Goal: Transaction & Acquisition: Purchase product/service

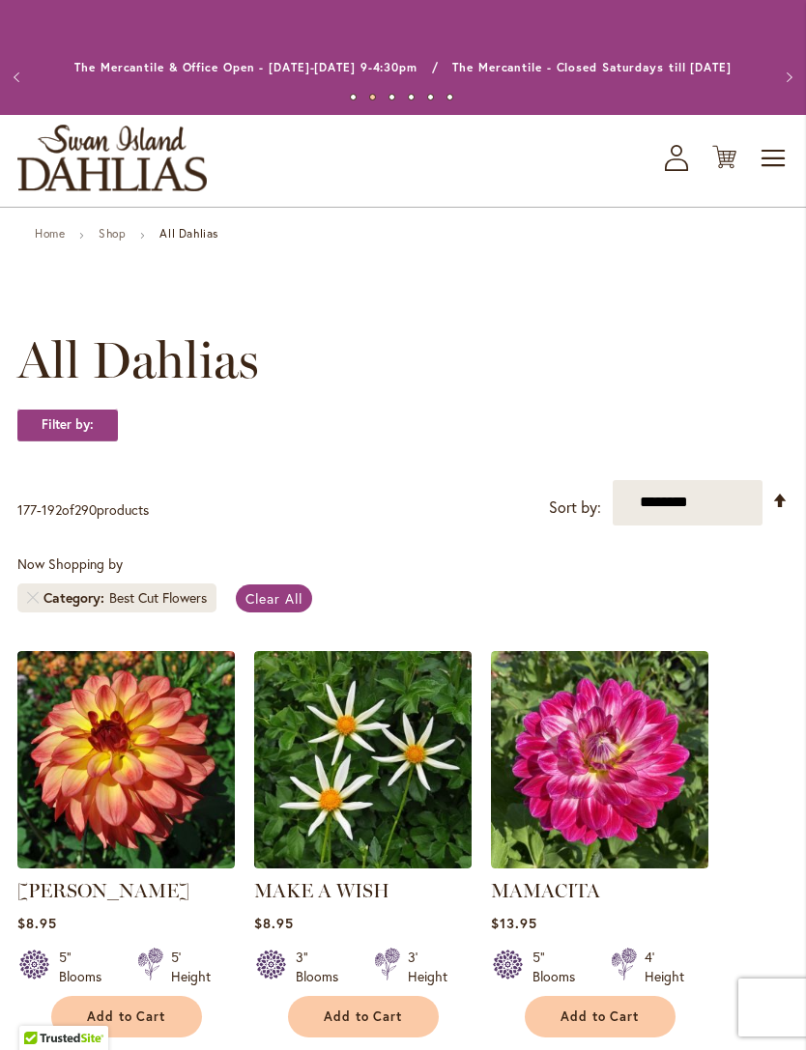
click at [732, 163] on icon "Cart .cls-1 { fill: #231f20; }" at bounding box center [724, 157] width 24 height 24
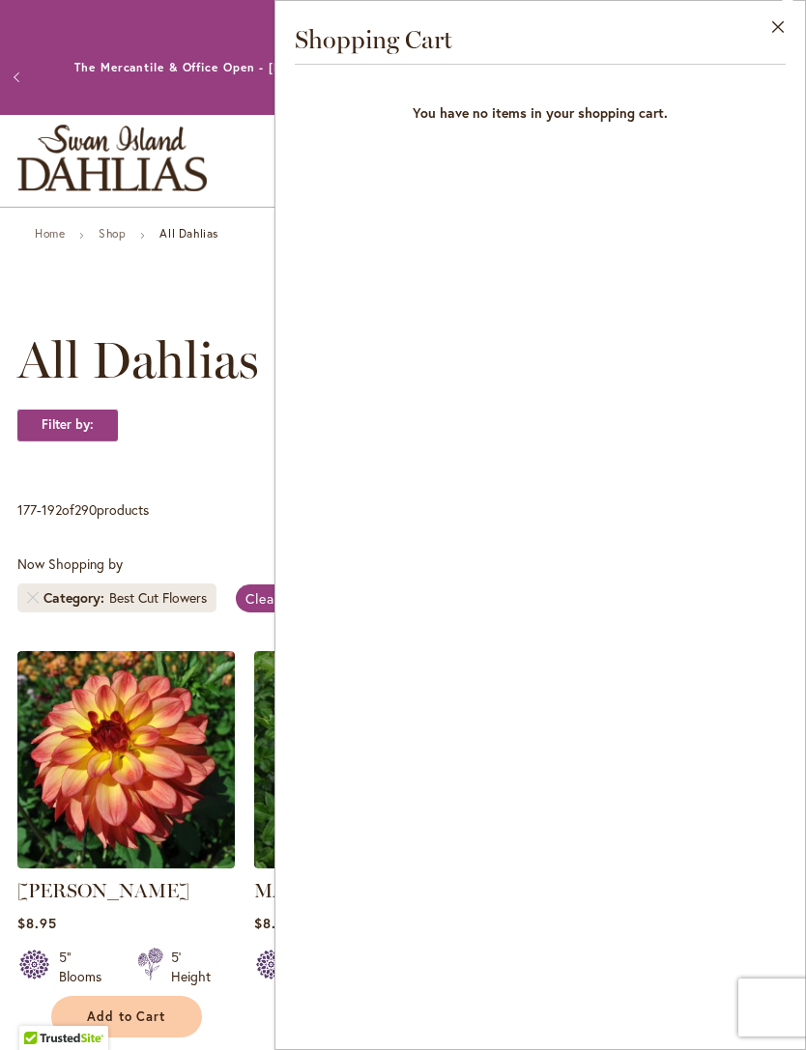
click at [774, 30] on button "Close" at bounding box center [778, 31] width 53 height 61
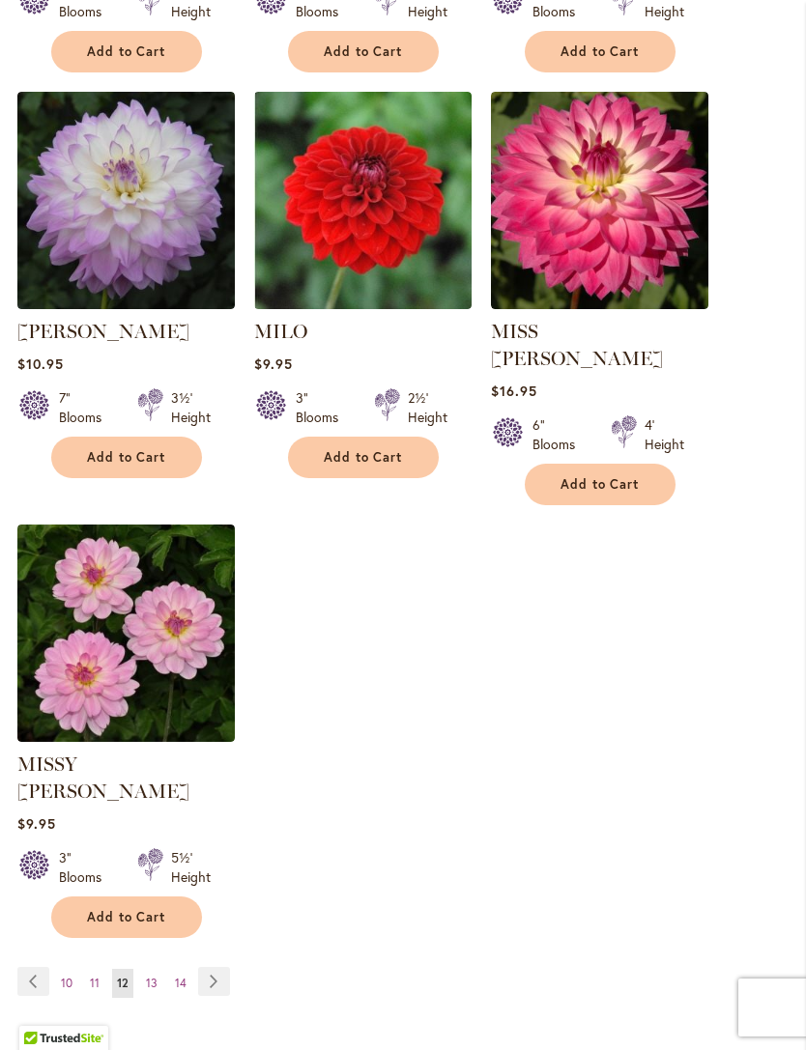
scroll to position [2240, 0]
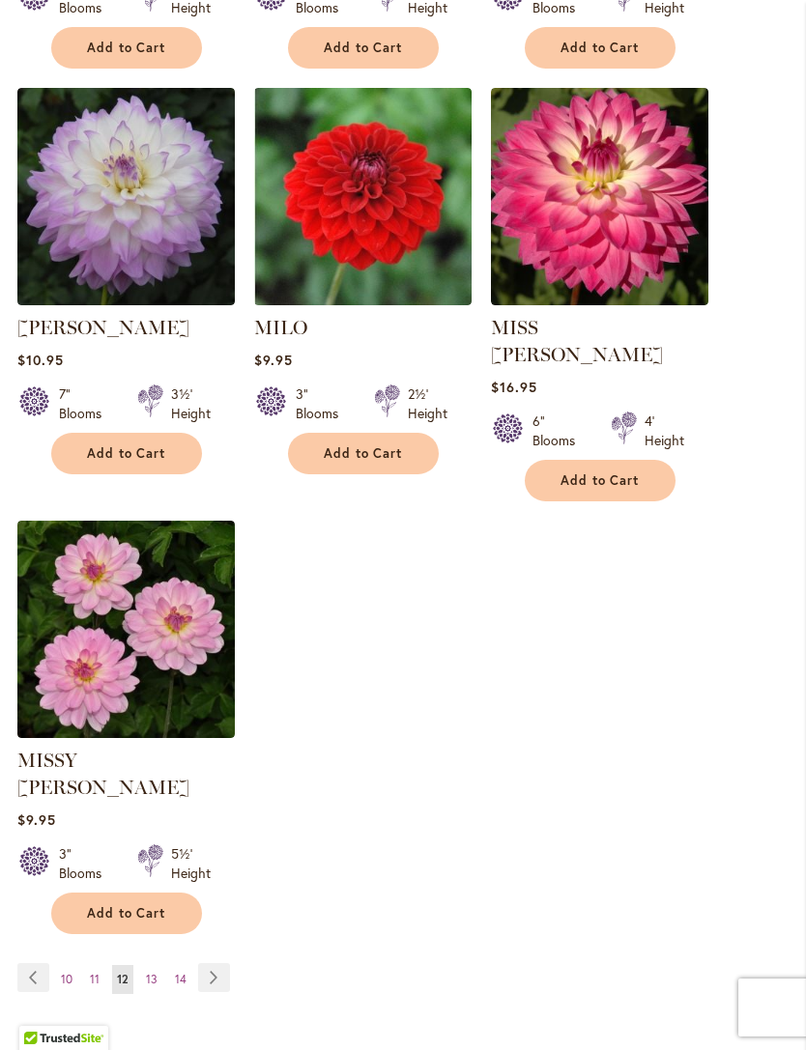
click at [44, 963] on link "Page Previous" at bounding box center [33, 977] width 32 height 29
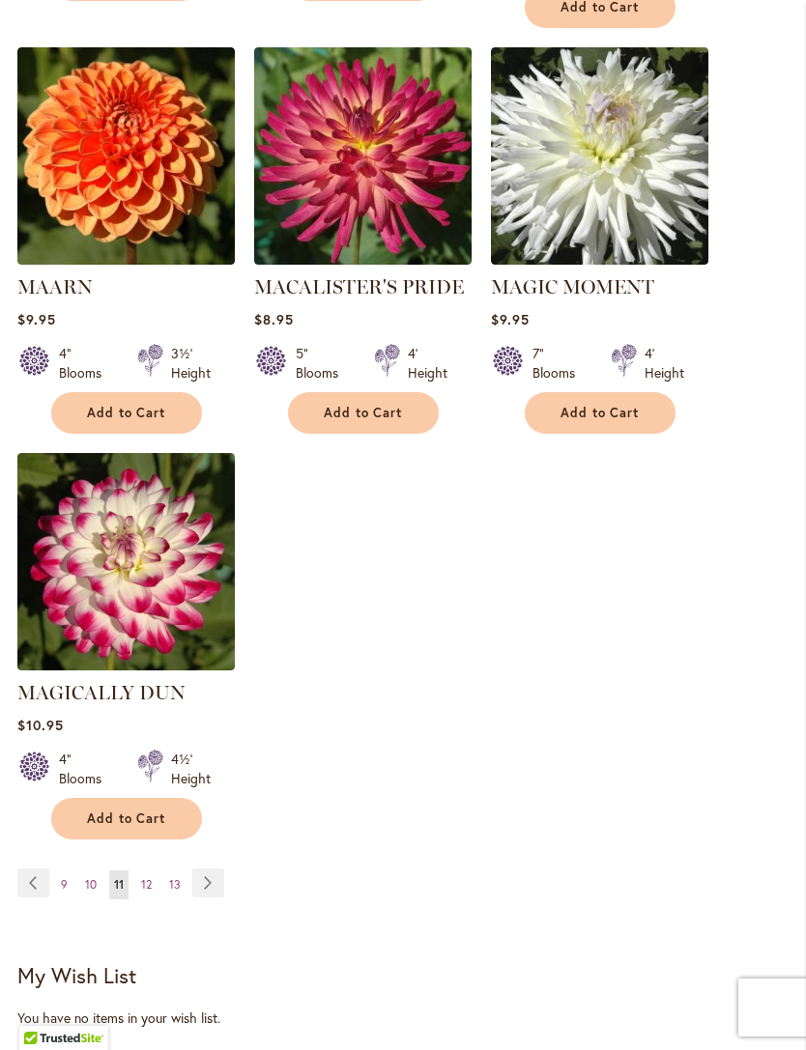
scroll to position [2310, 0]
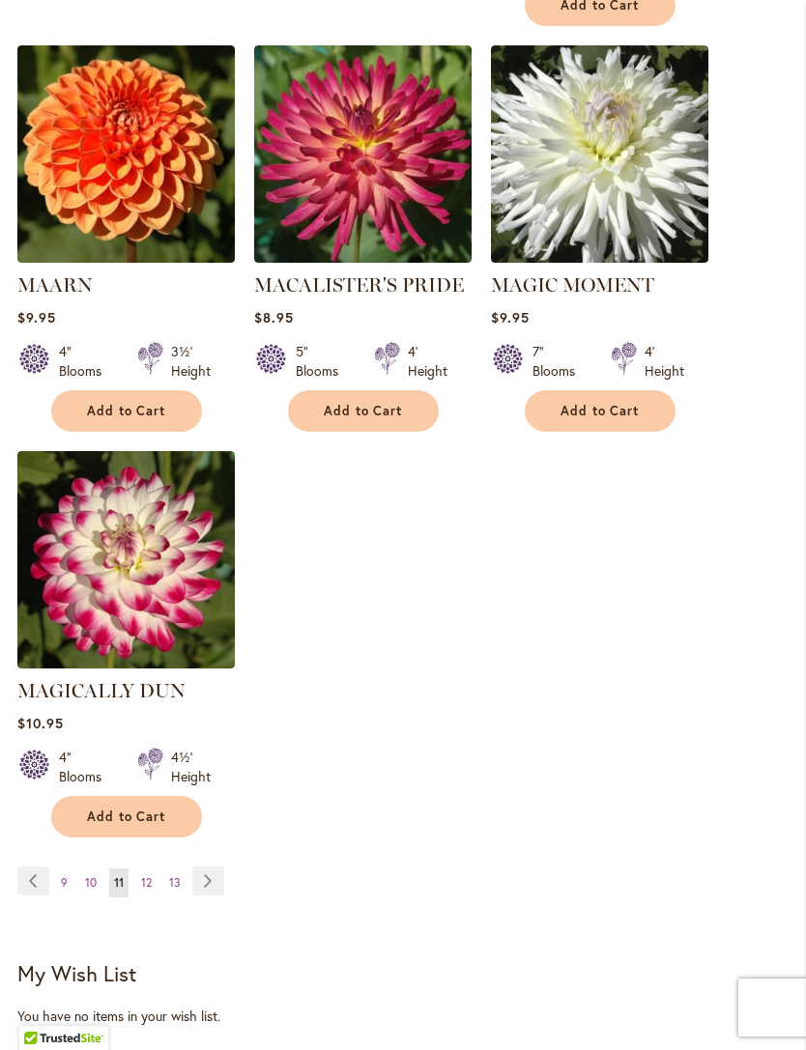
click at [65, 875] on span "9" at bounding box center [64, 882] width 7 height 14
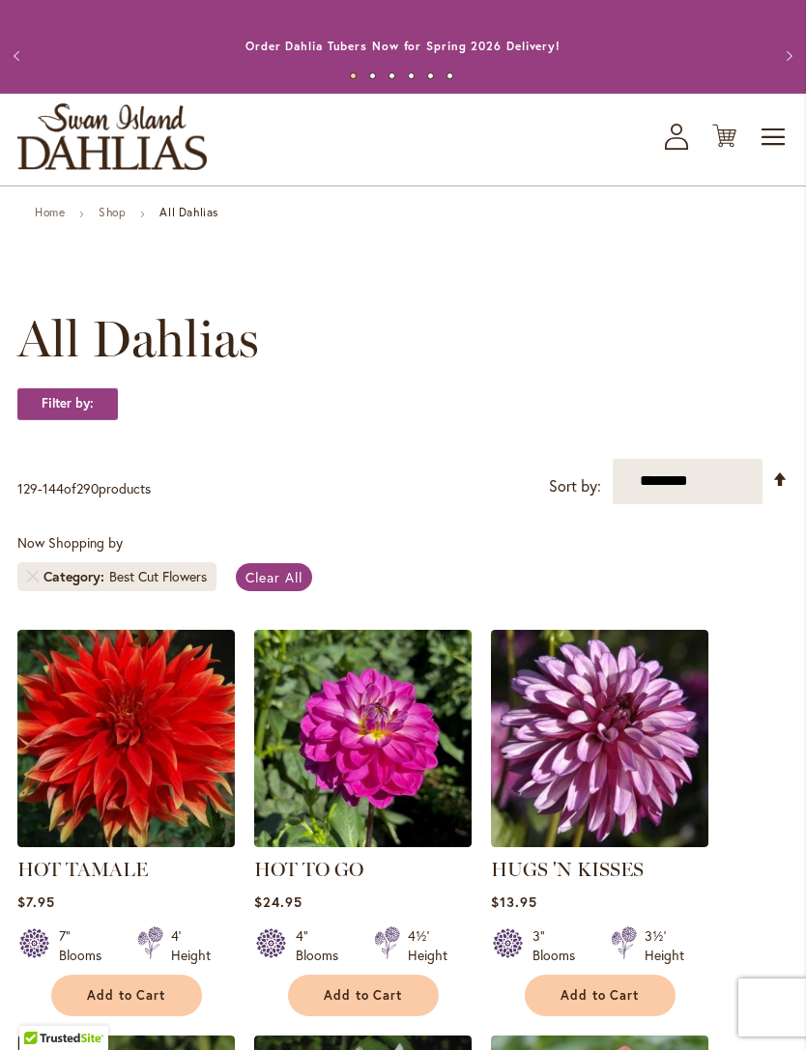
scroll to position [23, 0]
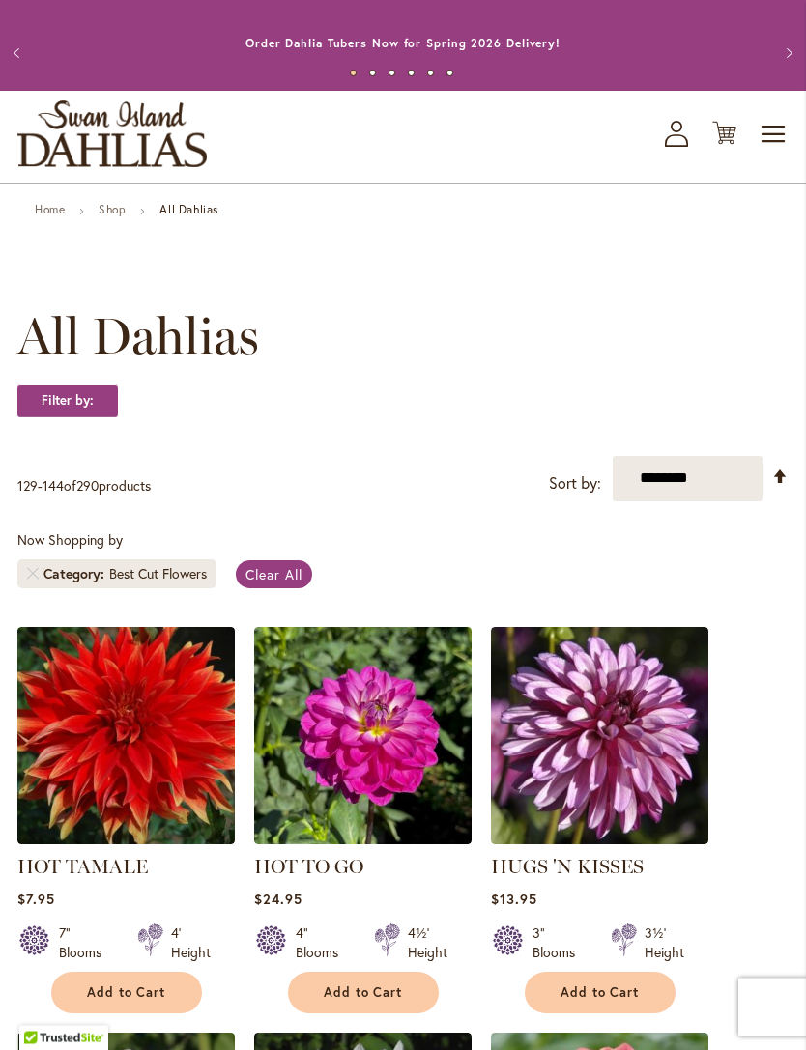
click at [119, 134] on img "store logo" at bounding box center [111, 134] width 189 height 67
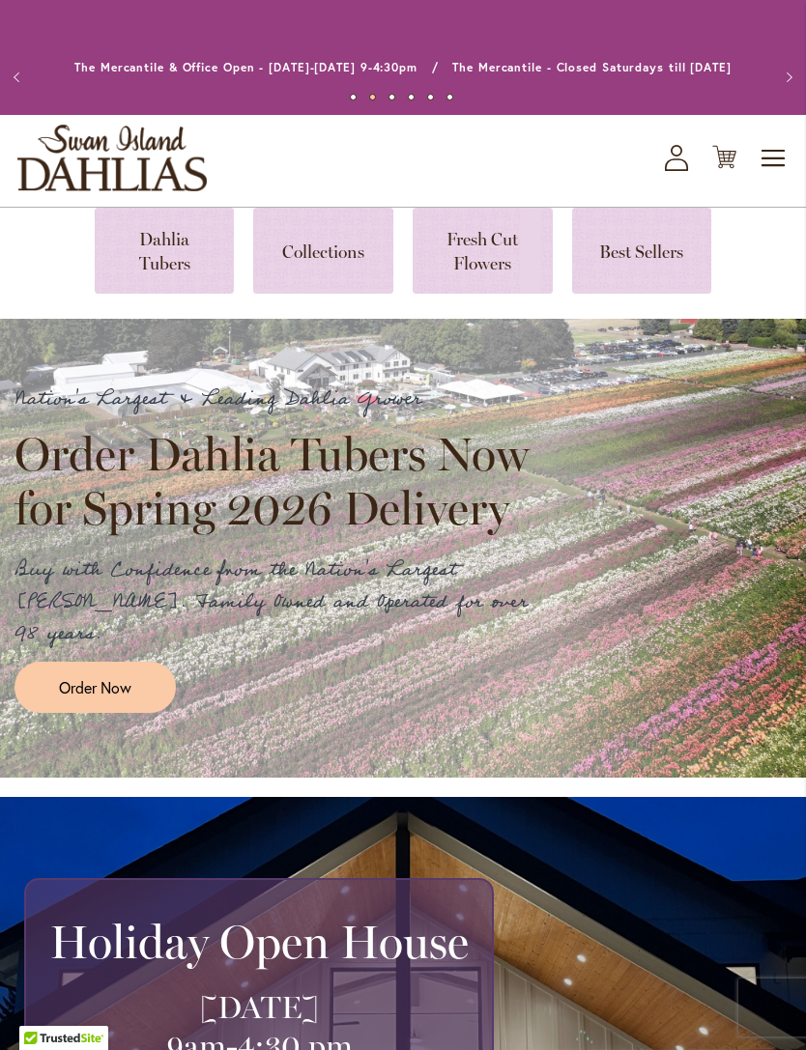
click at [637, 257] on link at bounding box center [642, 251] width 140 height 86
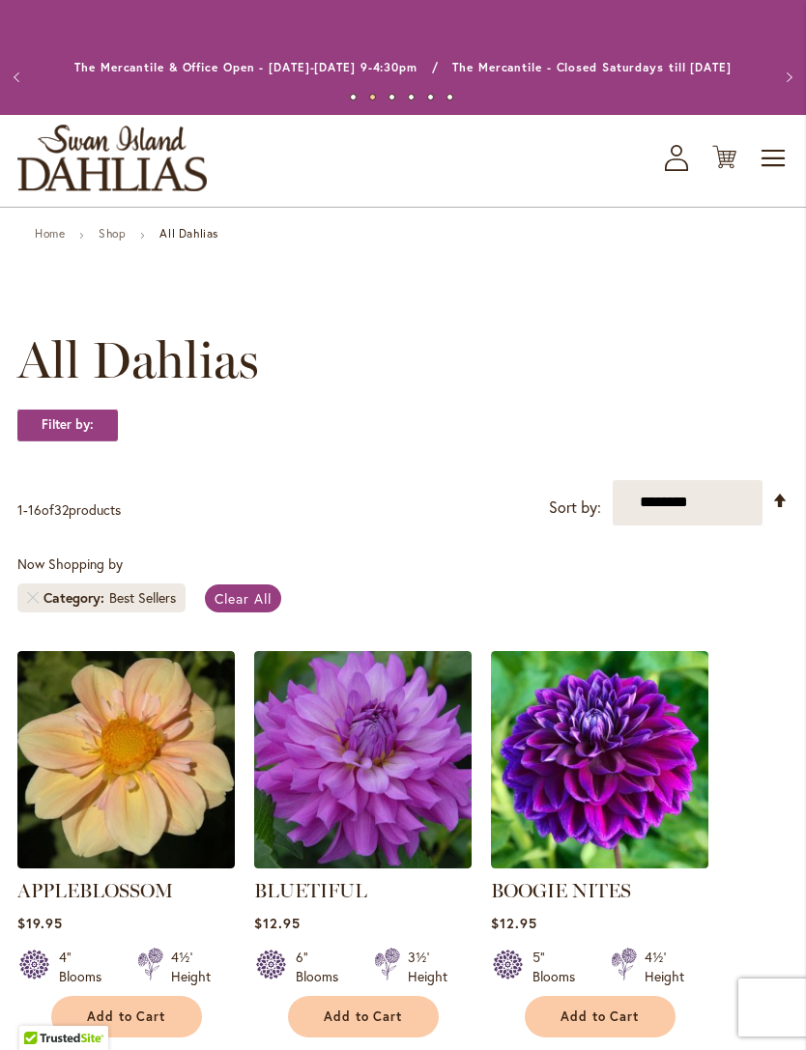
click at [105, 161] on img "store logo" at bounding box center [111, 158] width 189 height 67
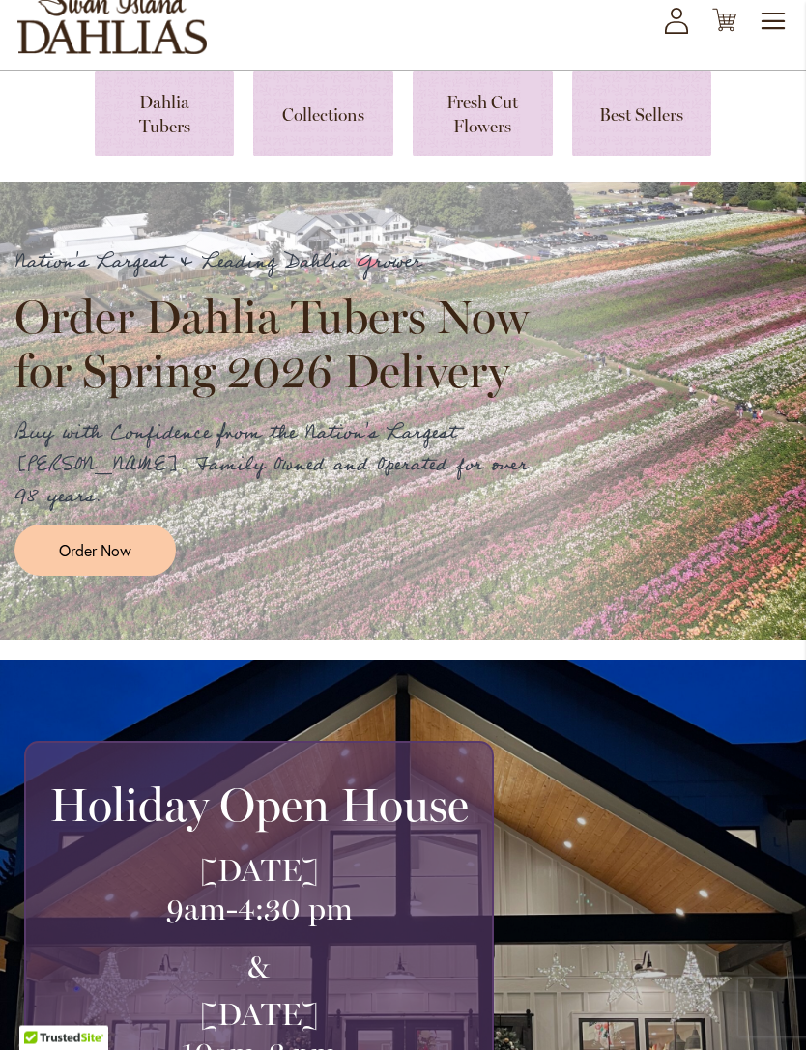
scroll to position [137, 0]
click at [159, 112] on link at bounding box center [165, 114] width 140 height 86
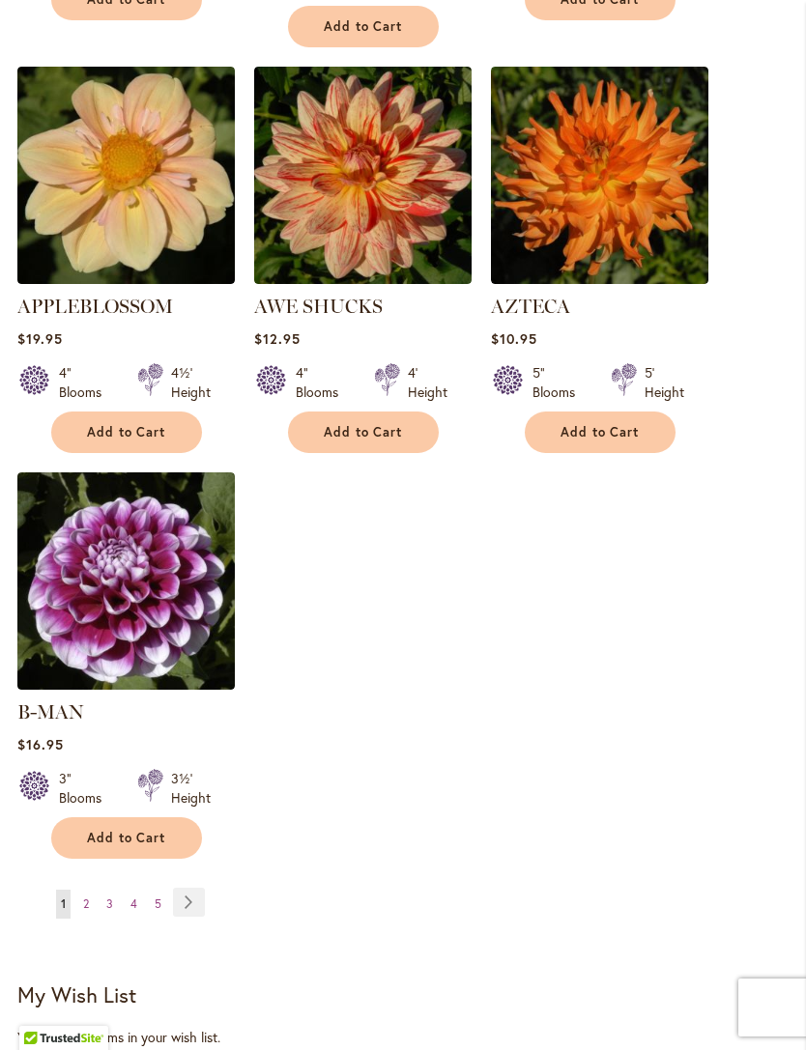
scroll to position [2389, 0]
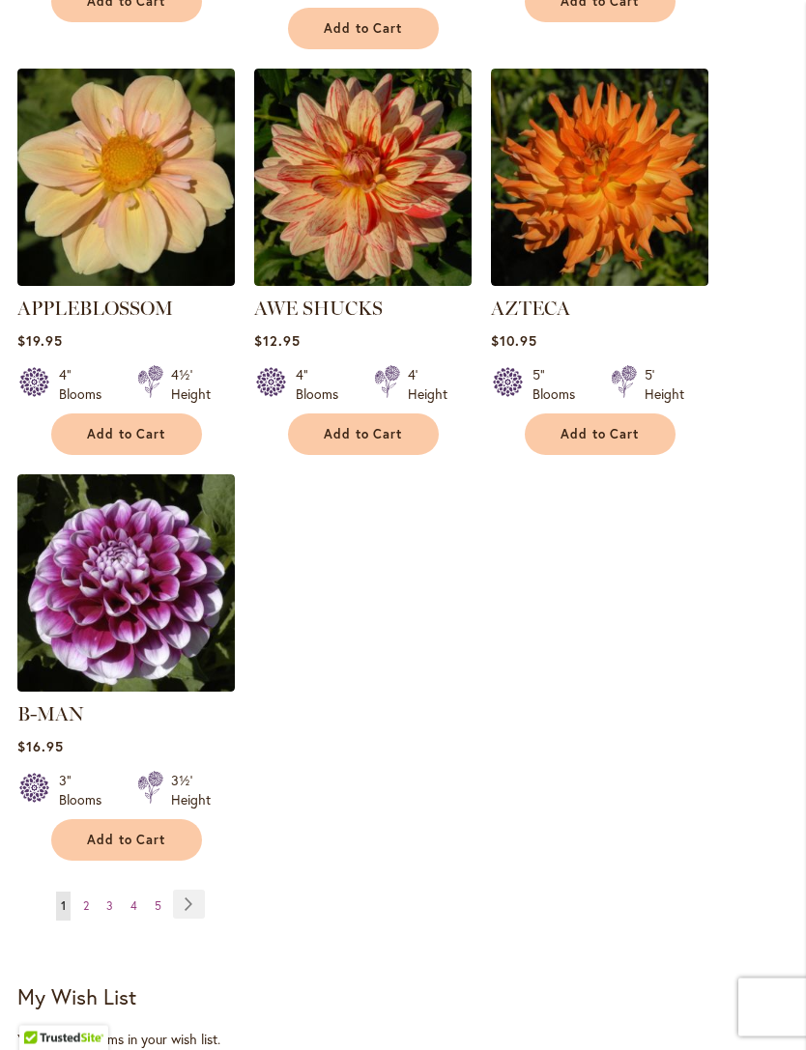
click at [187, 891] on link "Page Next" at bounding box center [189, 905] width 32 height 29
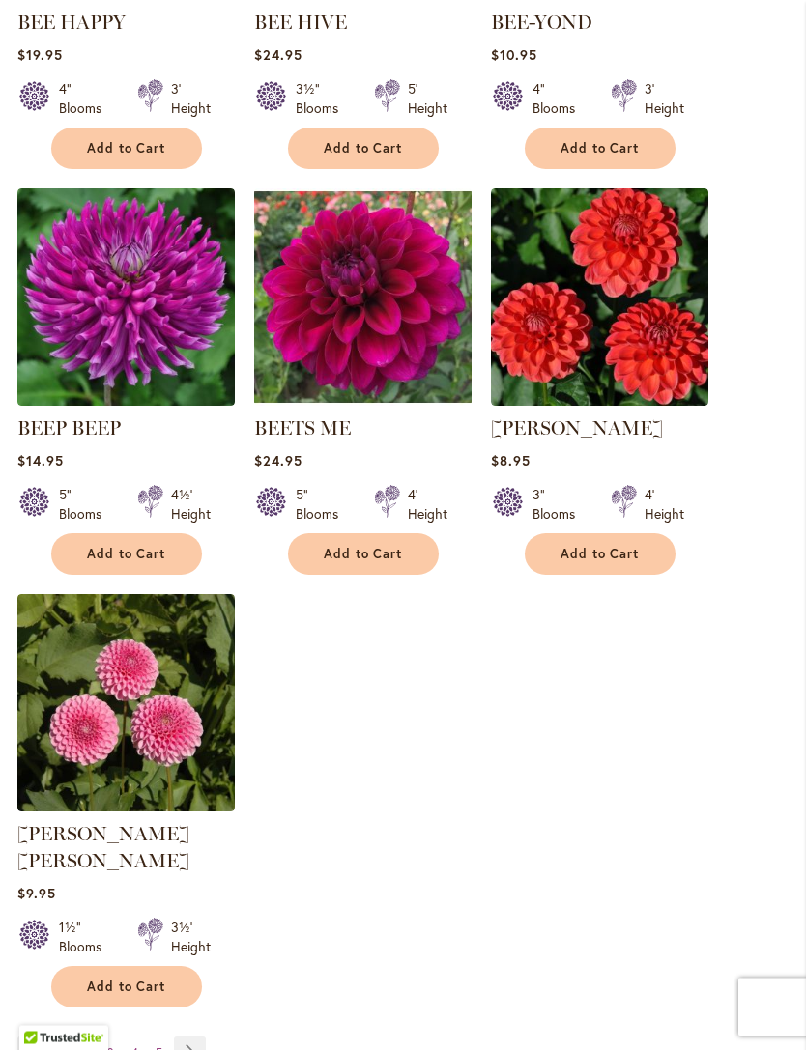
scroll to position [2243, 0]
click at [191, 1037] on link "Page Next" at bounding box center [190, 1051] width 32 height 29
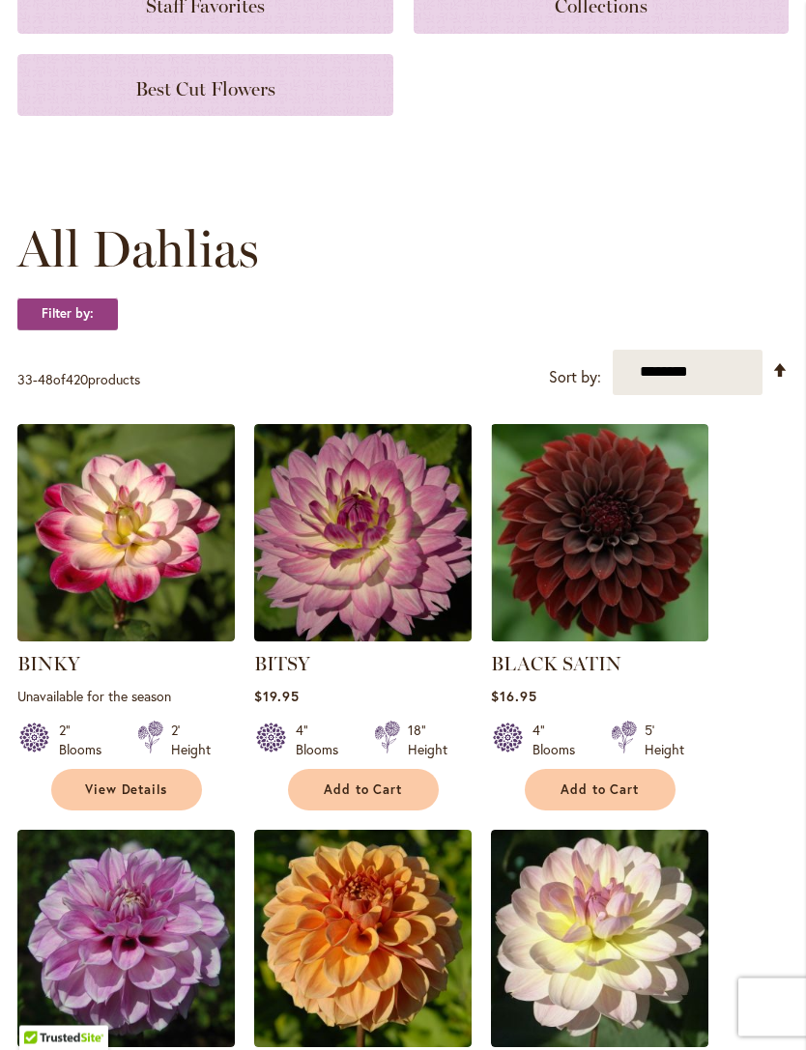
scroll to position [394, 0]
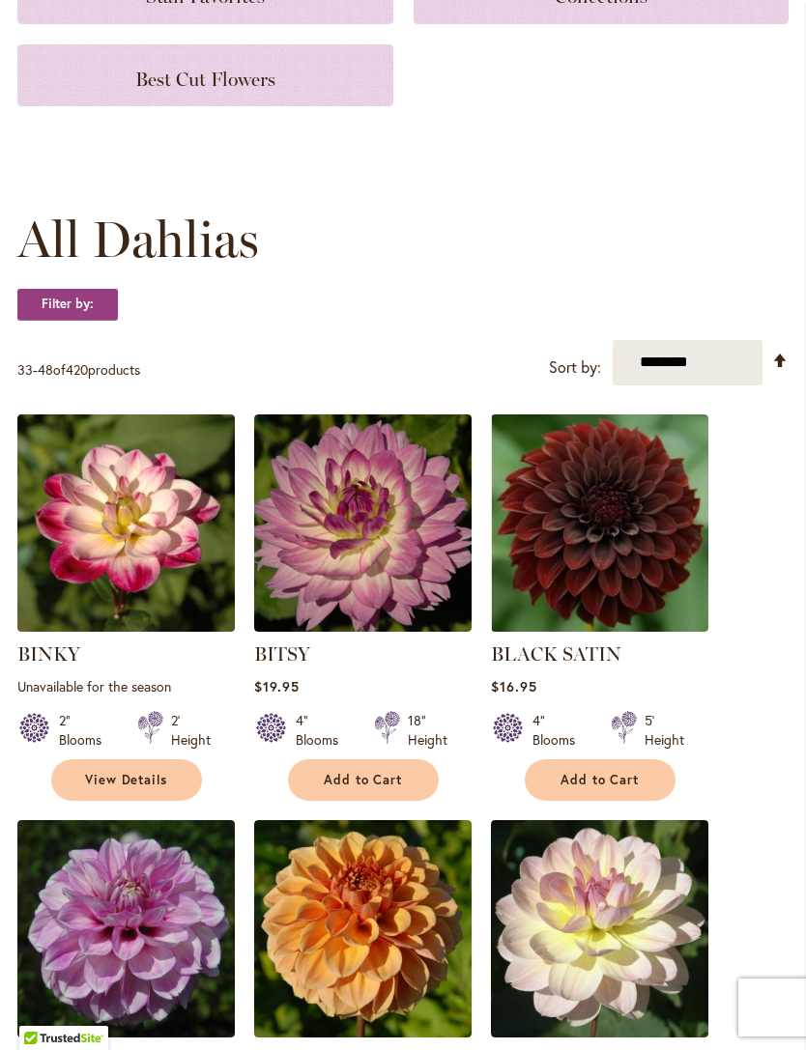
click at [603, 772] on span "Add to Cart" at bounding box center [599, 780] width 79 height 16
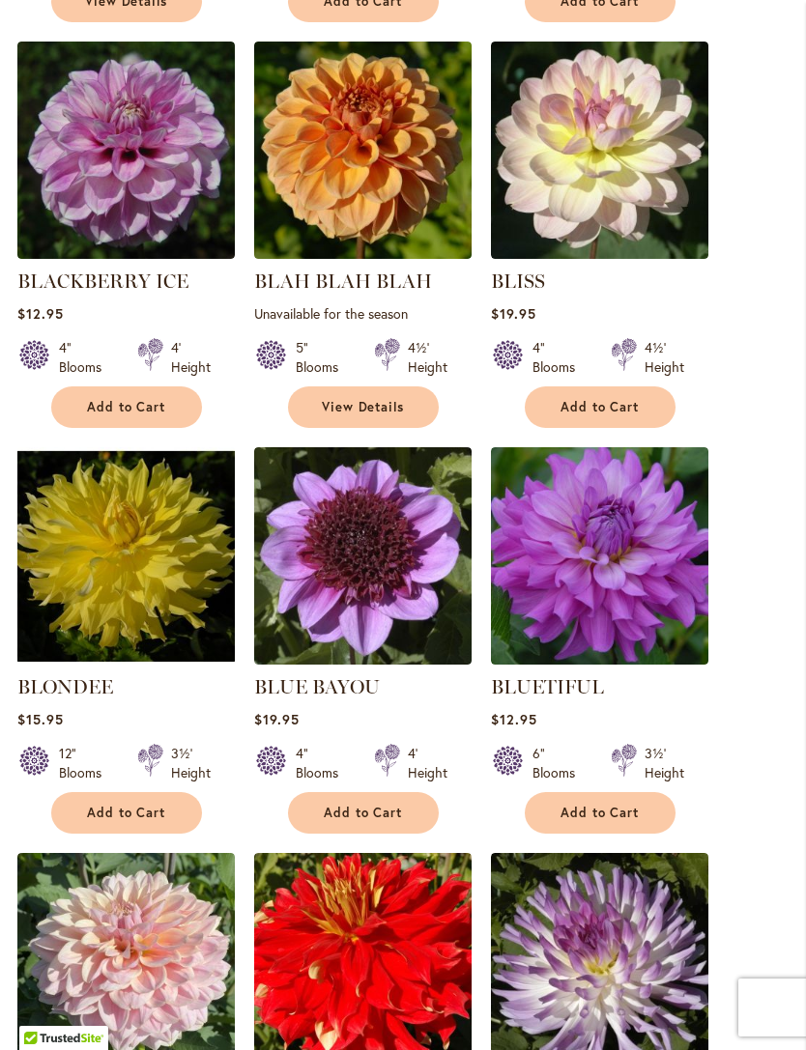
scroll to position [1247, 0]
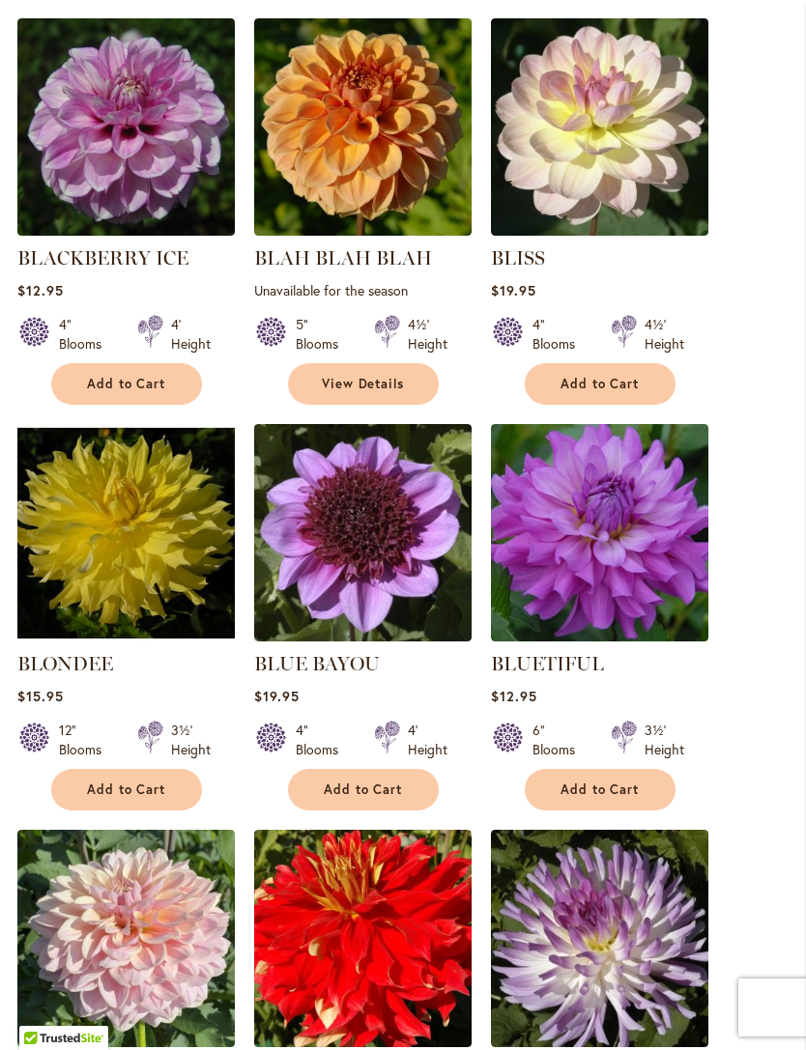
click at [609, 789] on span "Add to Cart" at bounding box center [599, 789] width 79 height 16
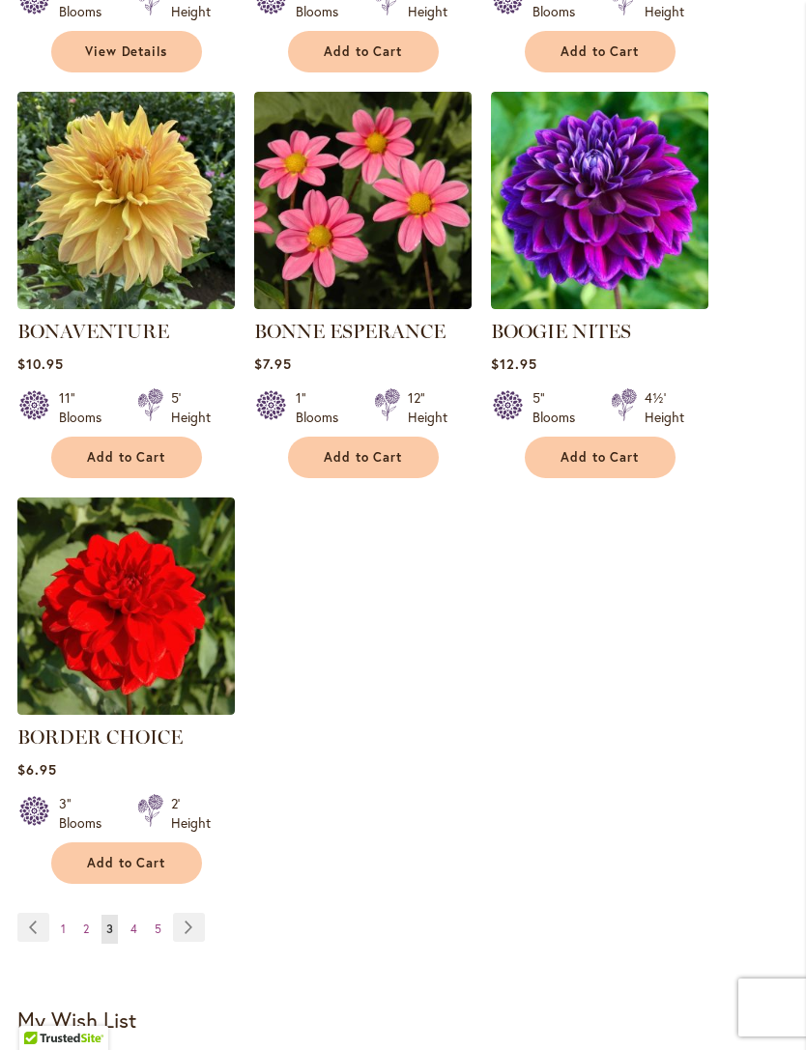
scroll to position [2385, 0]
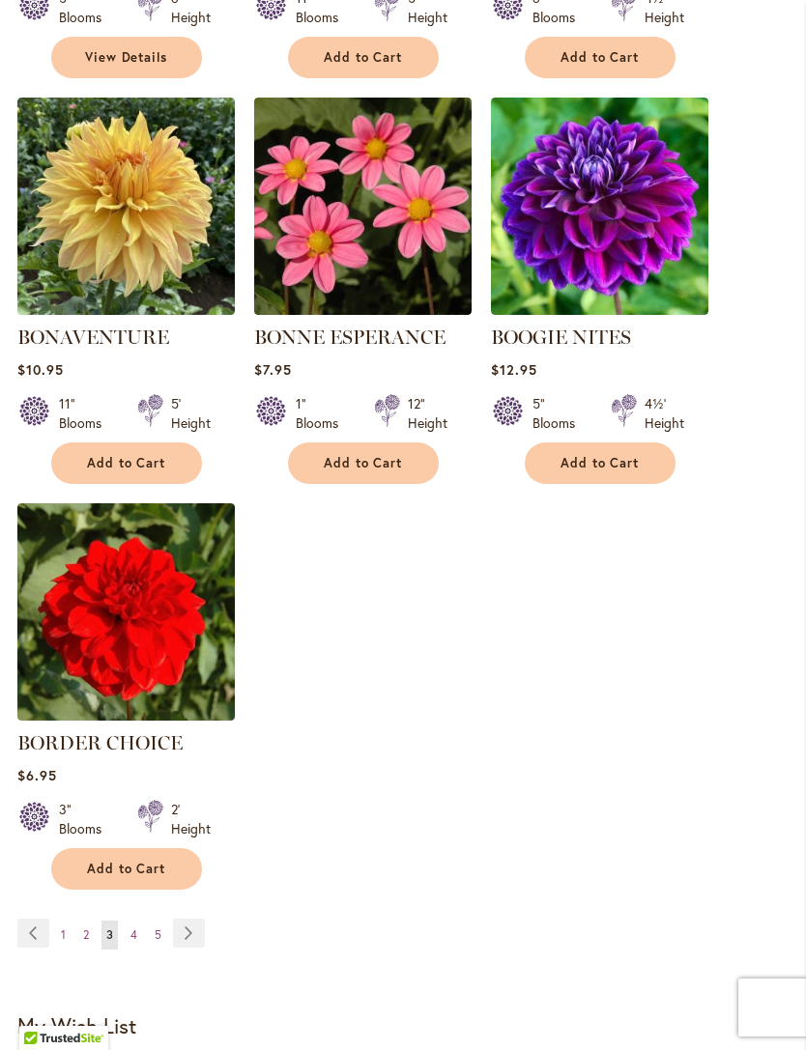
click at [193, 925] on link "Page Next" at bounding box center [189, 933] width 32 height 29
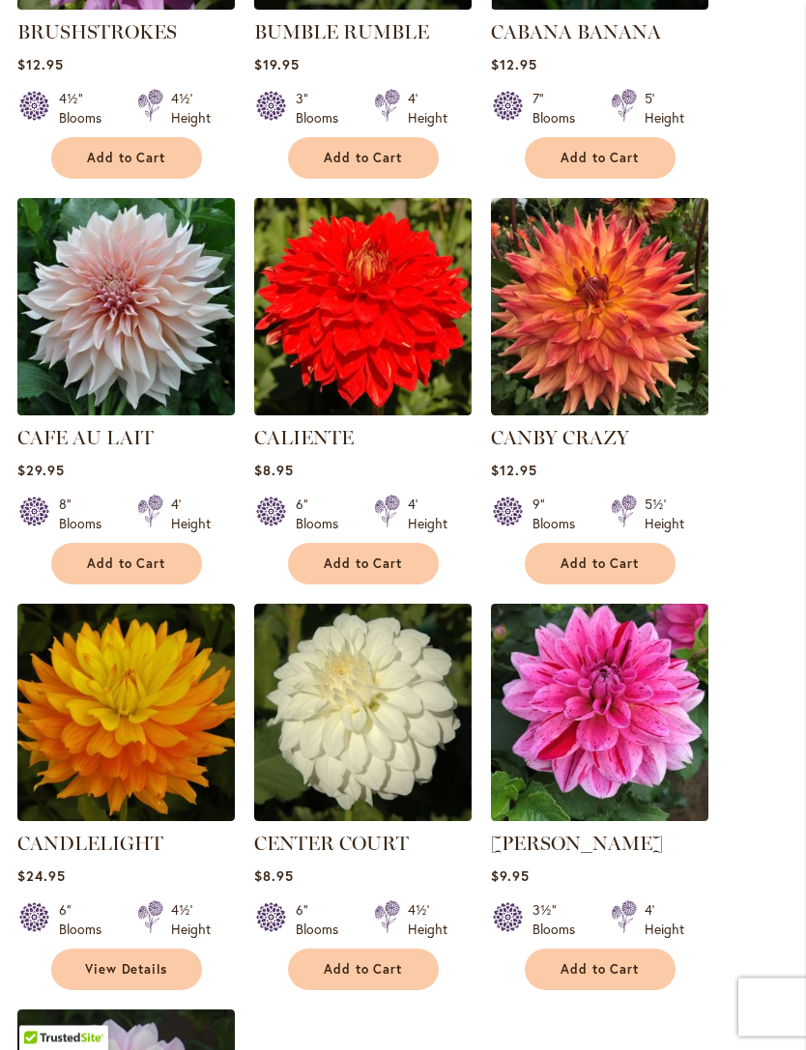
scroll to position [1856, 0]
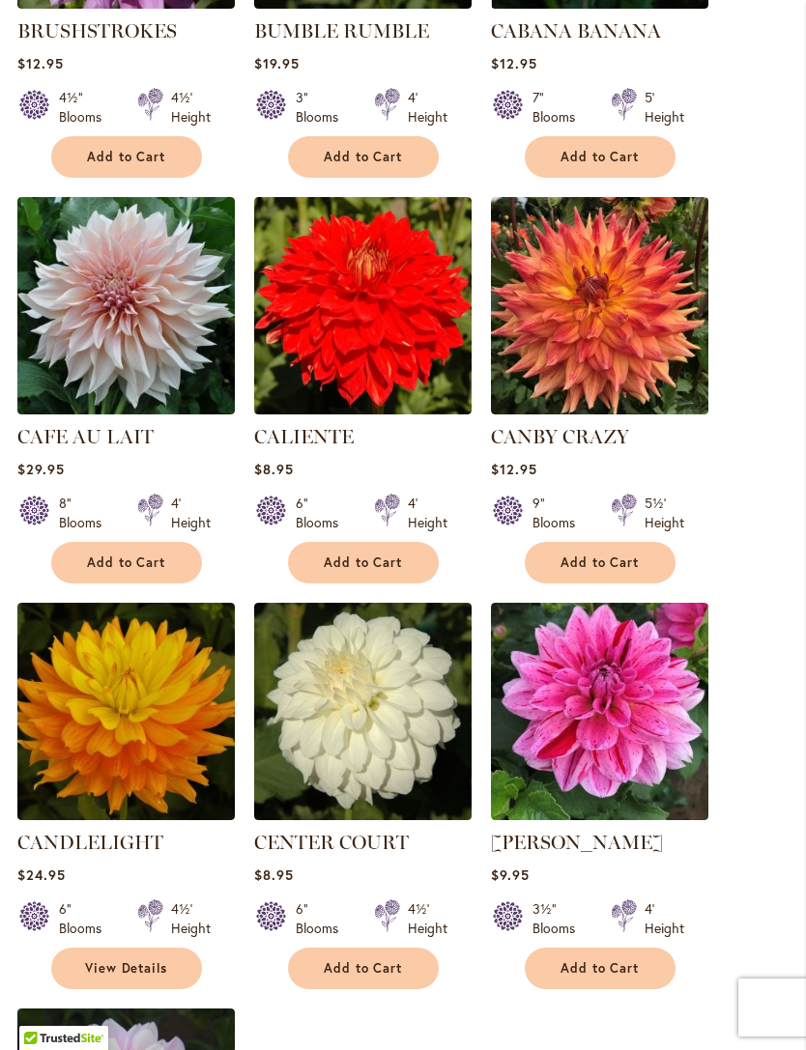
click at [374, 968] on span "Add to Cart" at bounding box center [363, 968] width 79 height 16
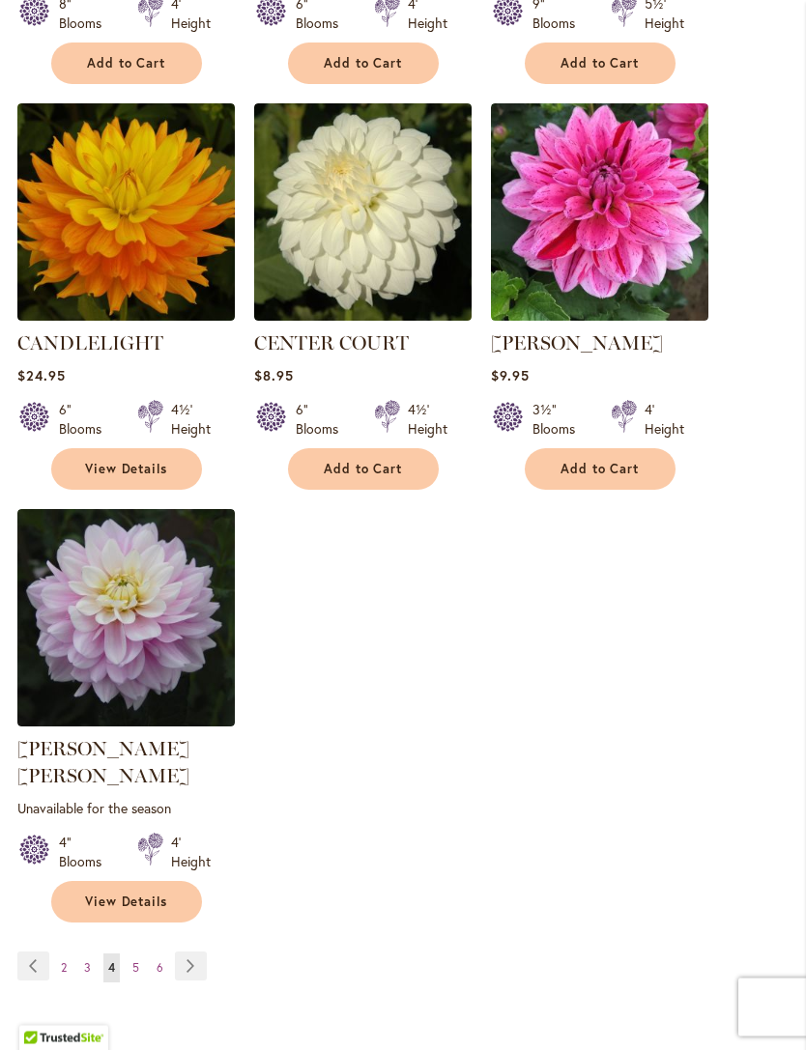
scroll to position [2407, 0]
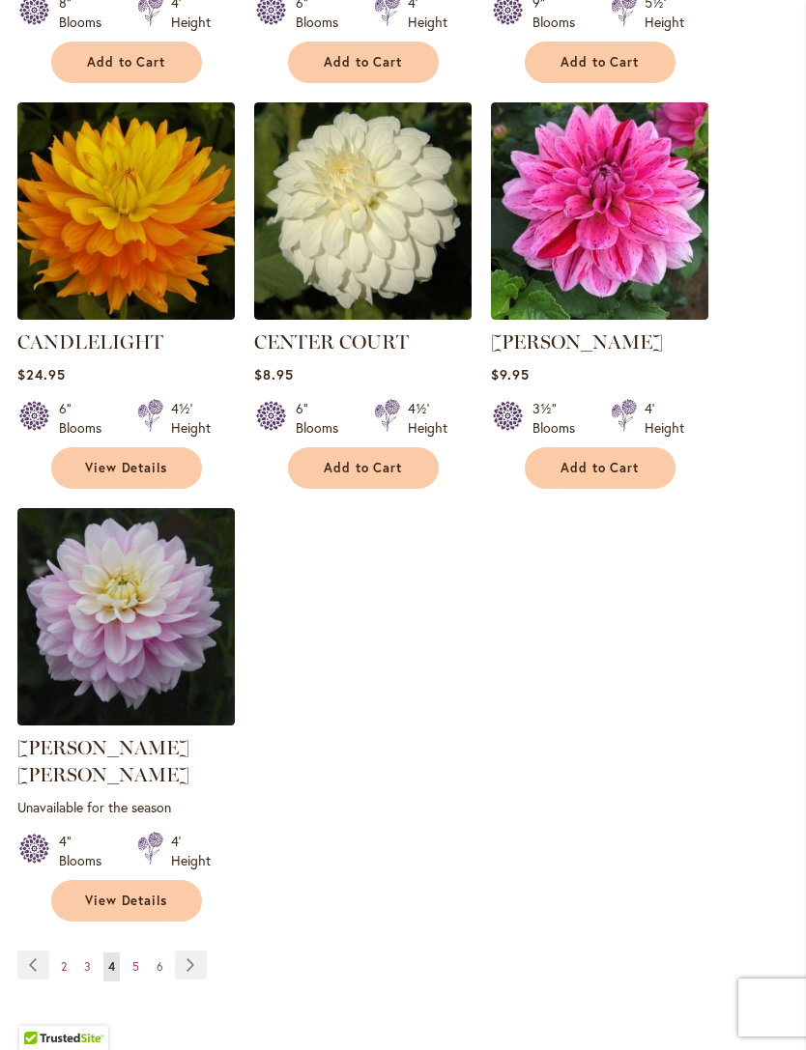
click at [193, 951] on link "Page Next" at bounding box center [191, 965] width 32 height 29
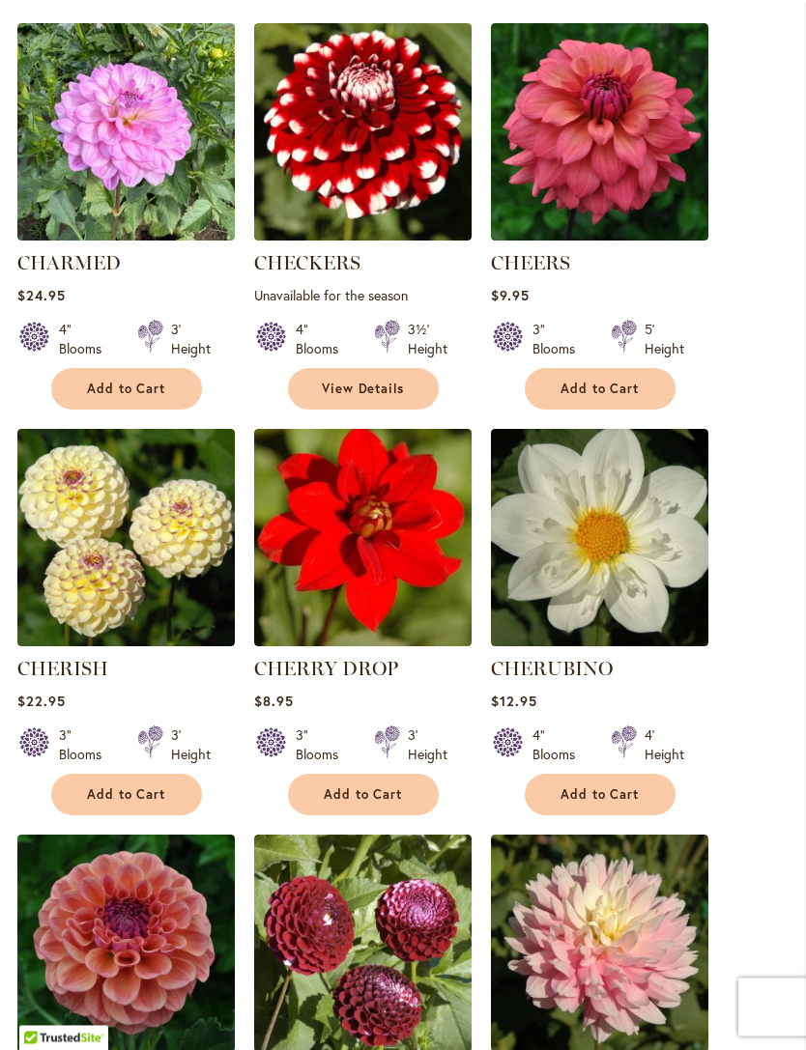
scroll to position [785, 0]
click at [615, 794] on span "Add to Cart" at bounding box center [599, 794] width 79 height 16
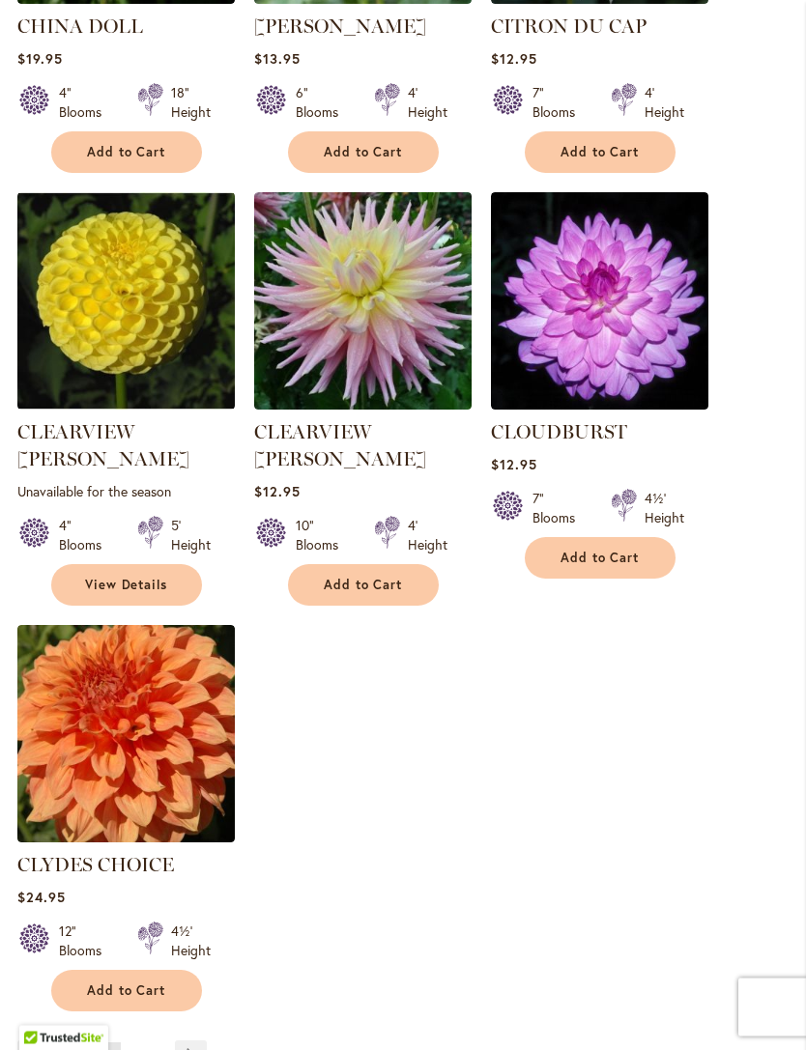
scroll to position [2317, 0]
click at [197, 1040] on link "Page Next" at bounding box center [191, 1054] width 32 height 29
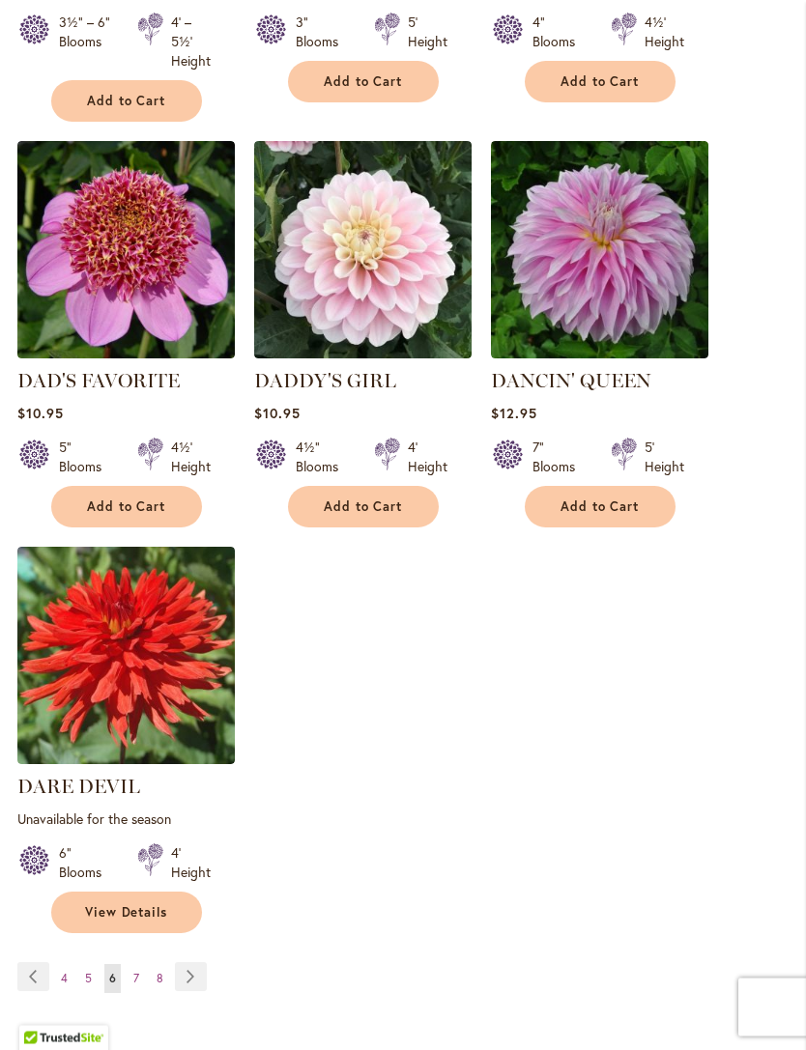
scroll to position [2368, 0]
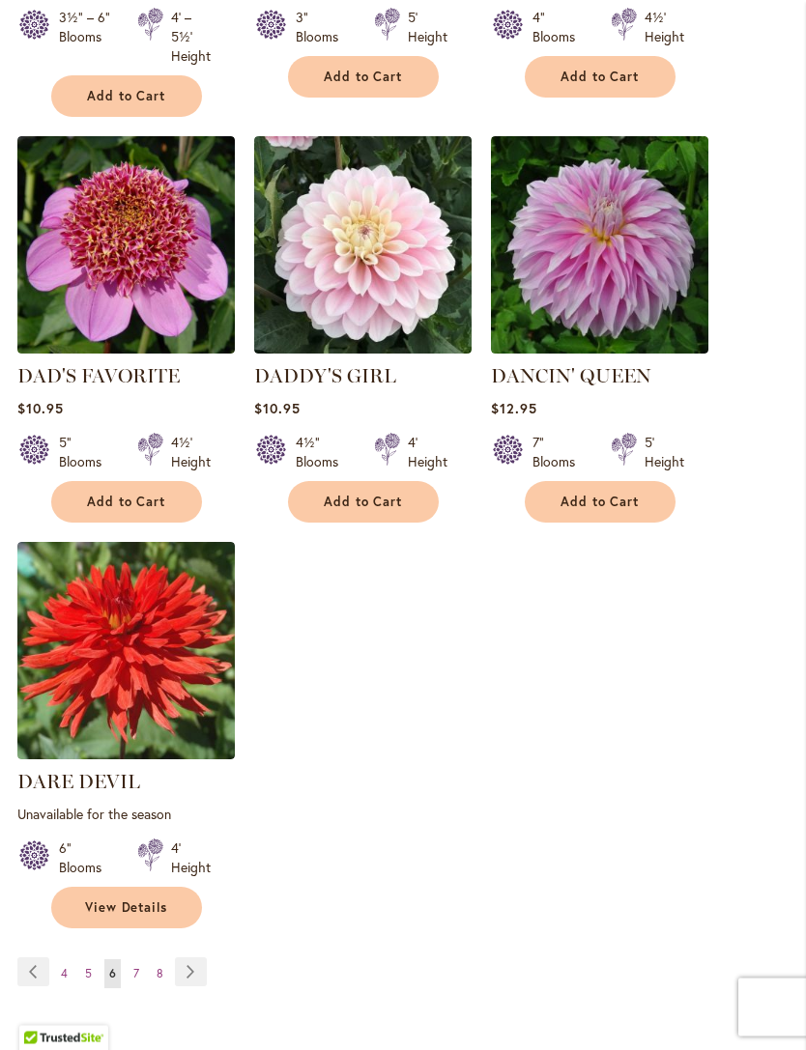
click at [196, 958] on link "Page Next" at bounding box center [191, 972] width 32 height 29
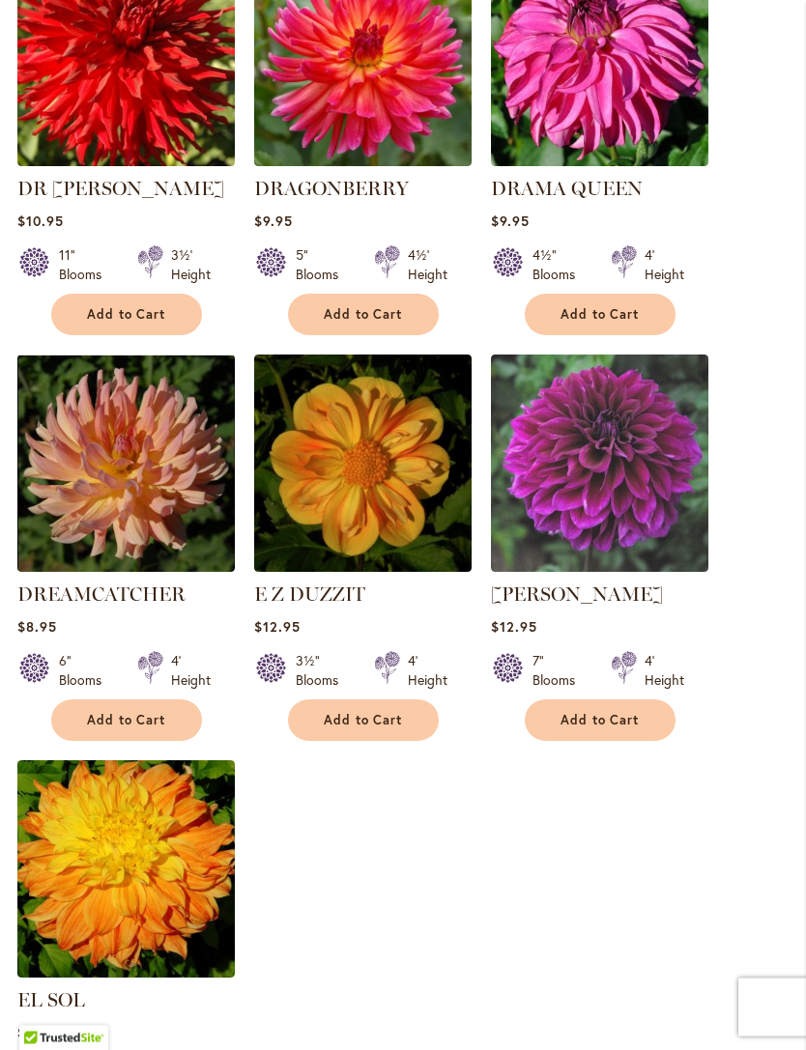
scroll to position [2104, 0]
click at [380, 702] on button "Add to Cart" at bounding box center [363, 720] width 151 height 42
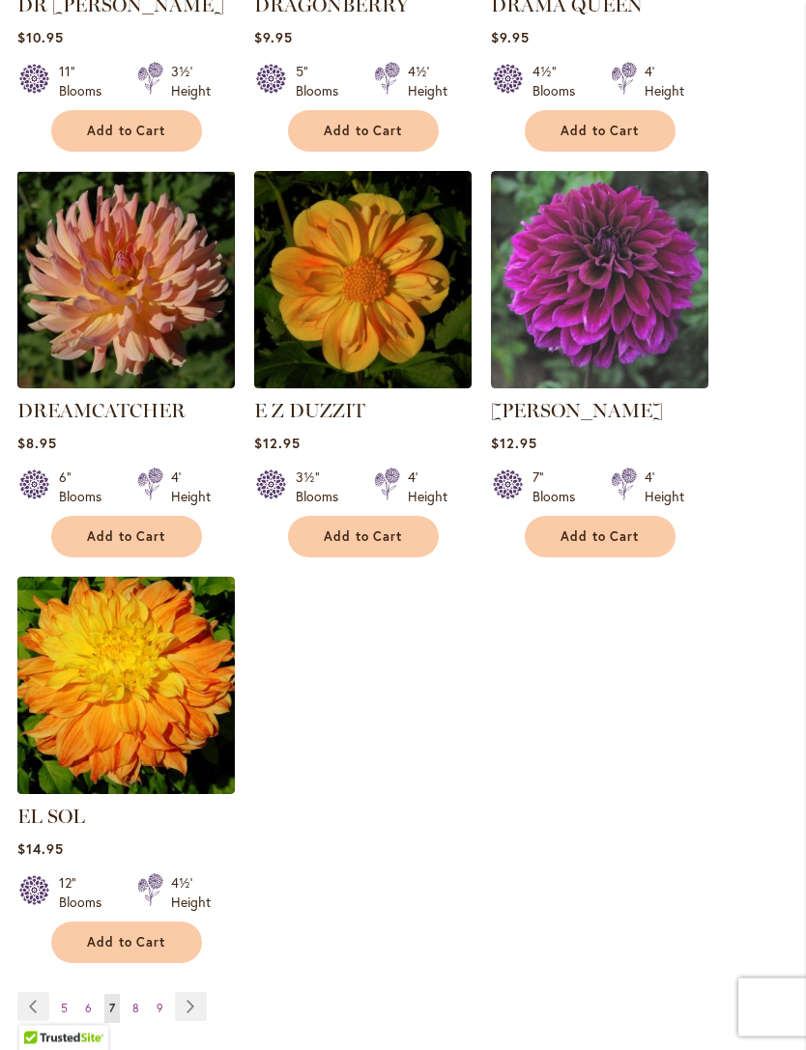
scroll to position [2339, 0]
click at [200, 992] on link "Page Next" at bounding box center [191, 1006] width 32 height 29
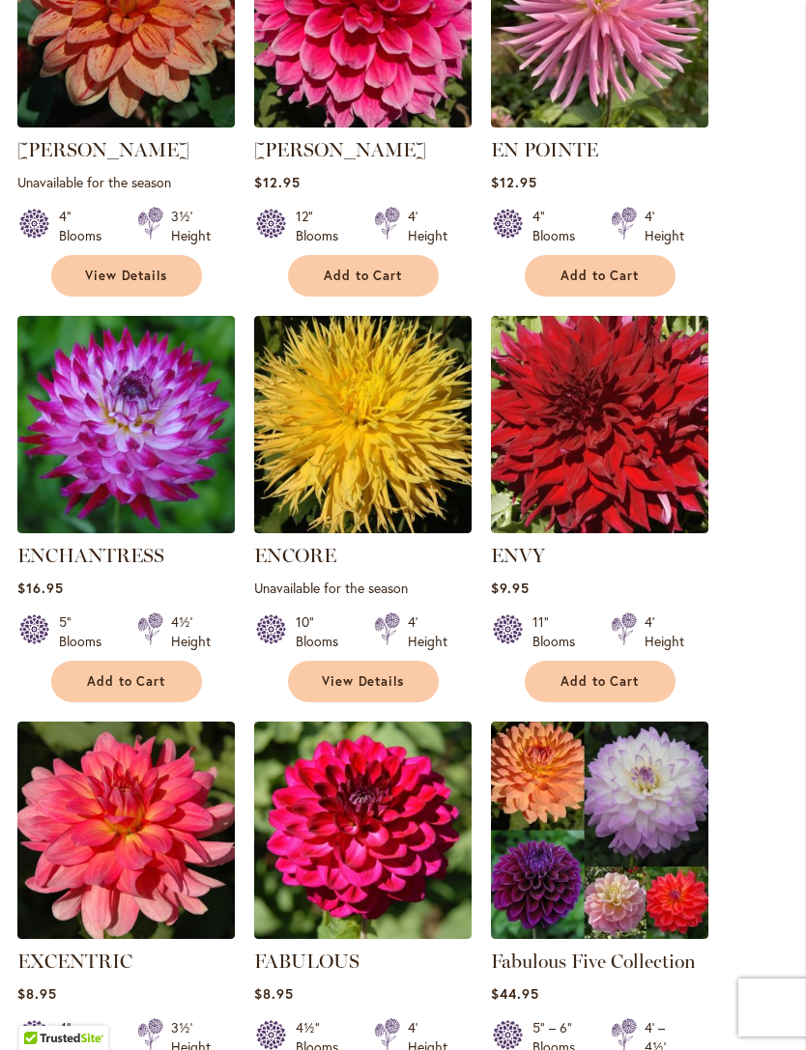
scroll to position [896, 0]
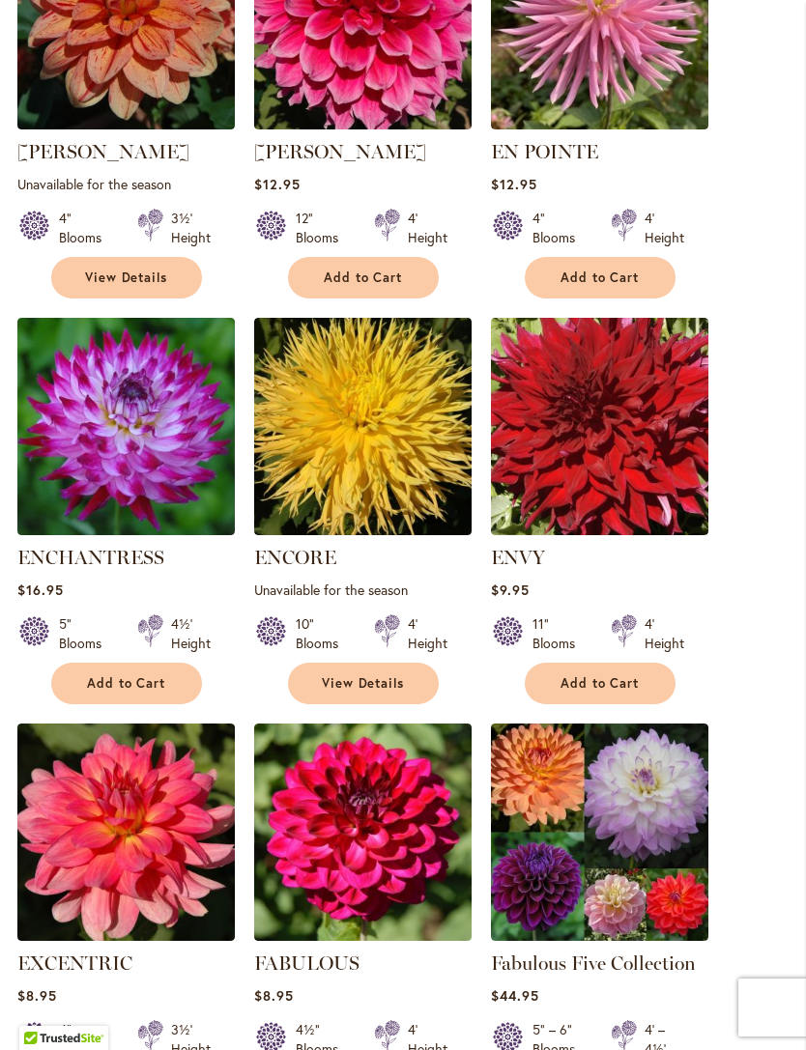
click at [616, 678] on span "Add to Cart" at bounding box center [599, 683] width 79 height 16
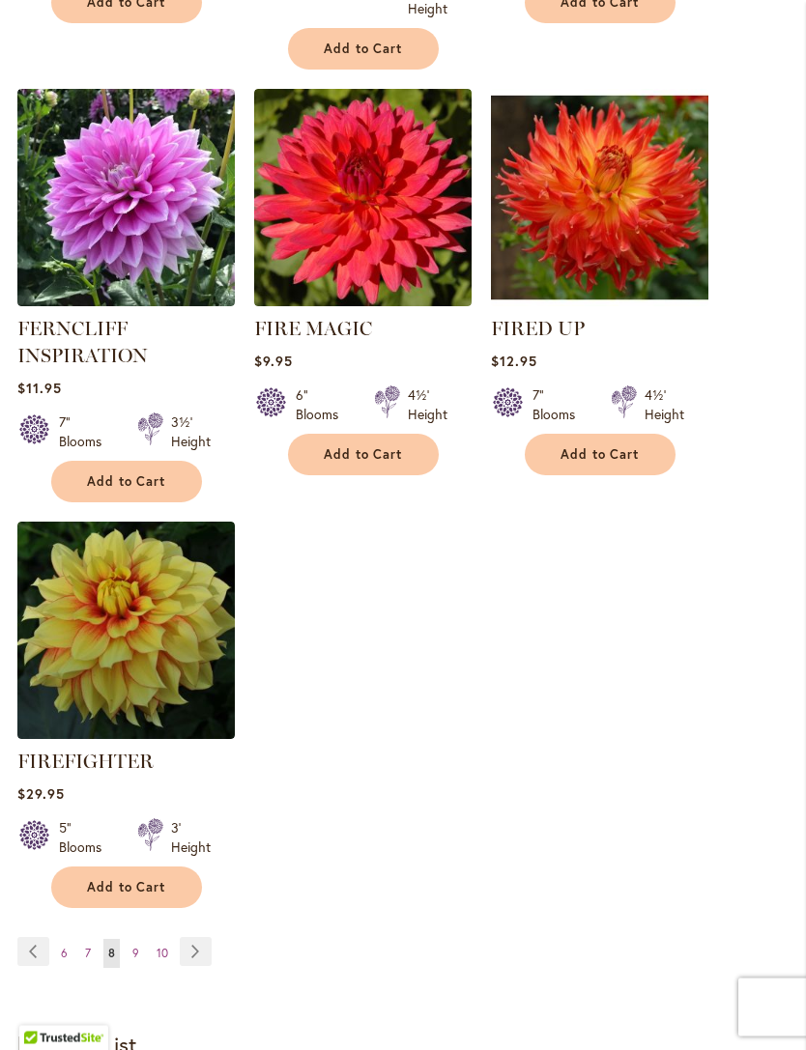
scroll to position [2459, 0]
click at [205, 947] on link "Page Next" at bounding box center [196, 951] width 32 height 29
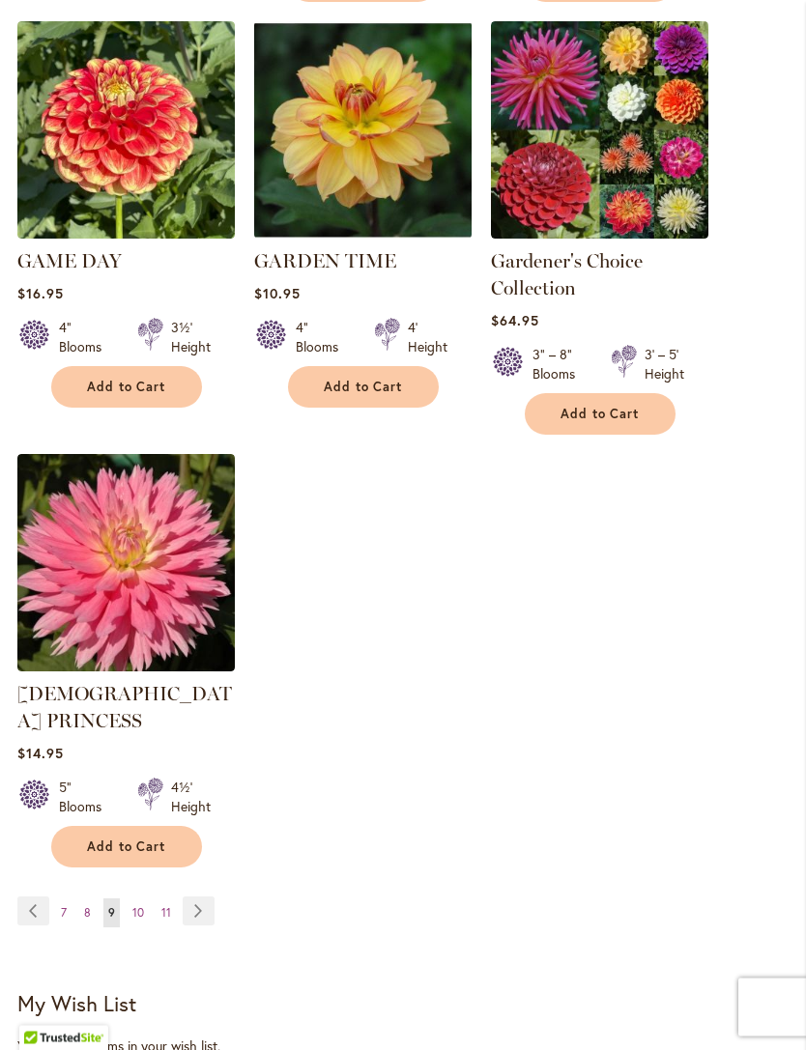
scroll to position [2506, 0]
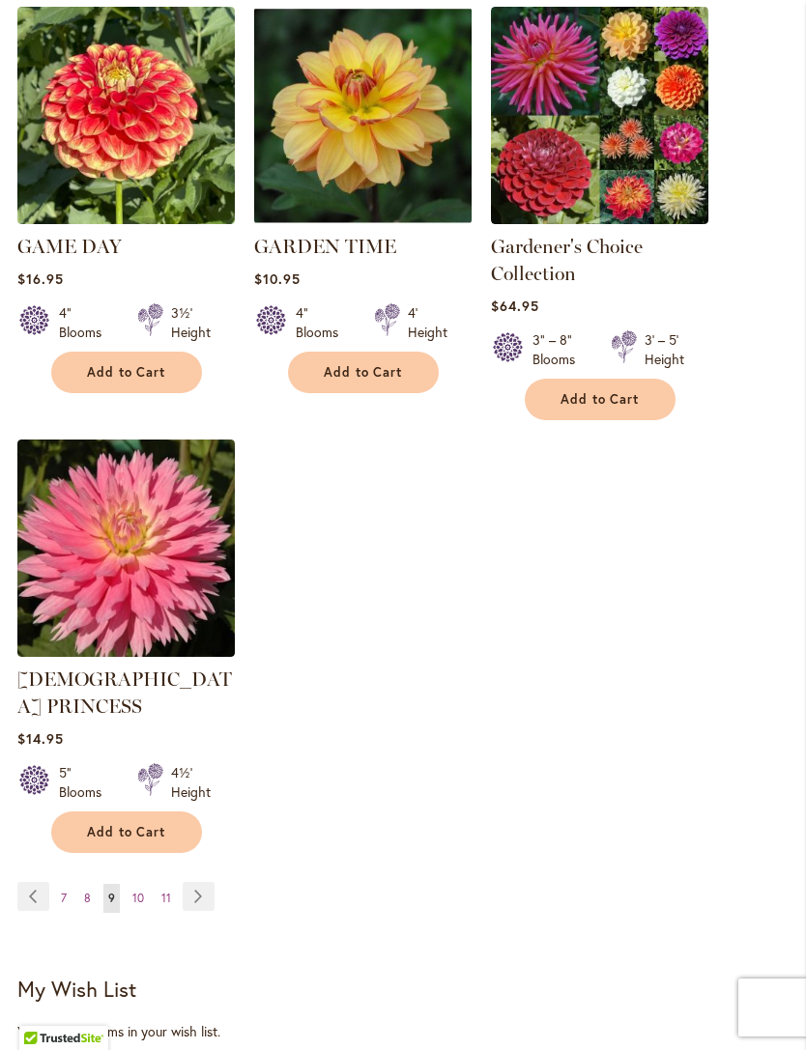
click at [208, 882] on link "Page Next" at bounding box center [199, 896] width 32 height 29
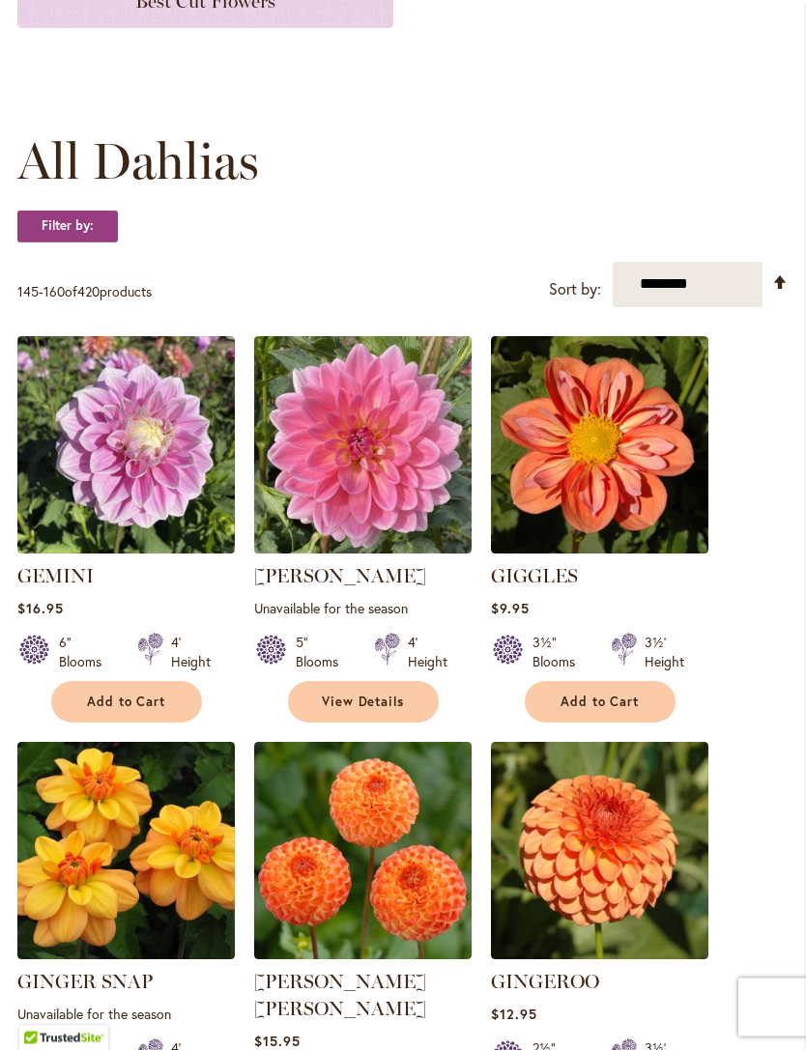
scroll to position [472, 0]
click at [608, 700] on span "Add to Cart" at bounding box center [599, 702] width 79 height 16
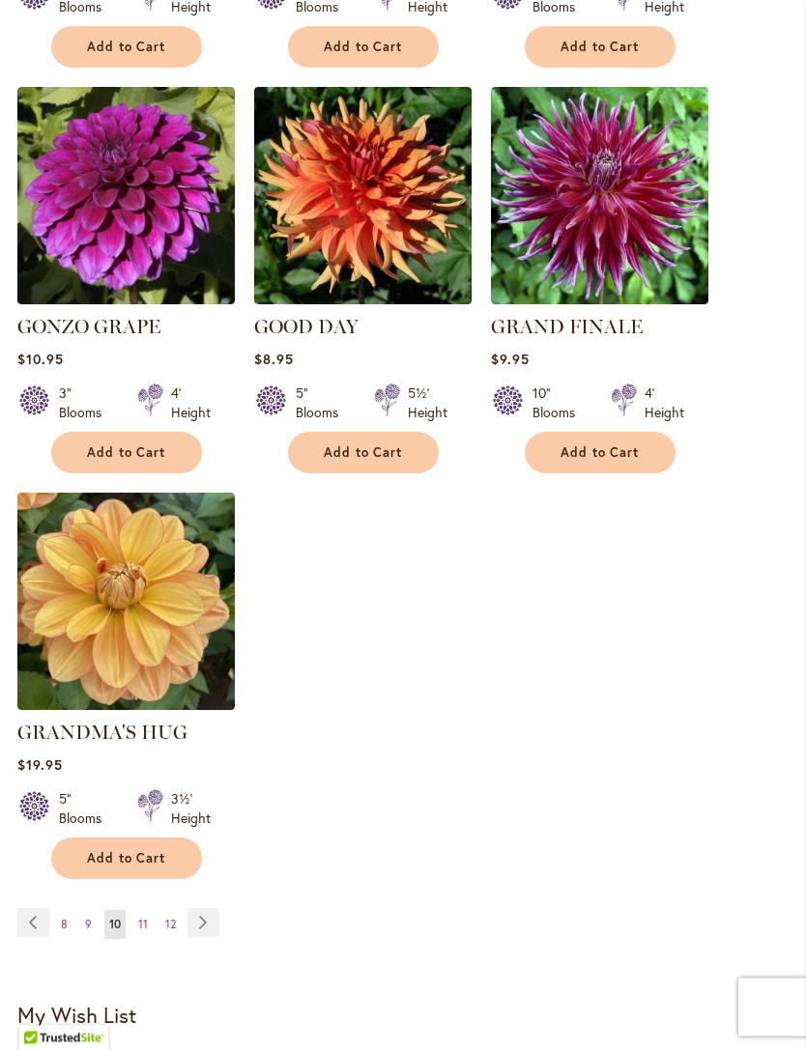
scroll to position [2424, 0]
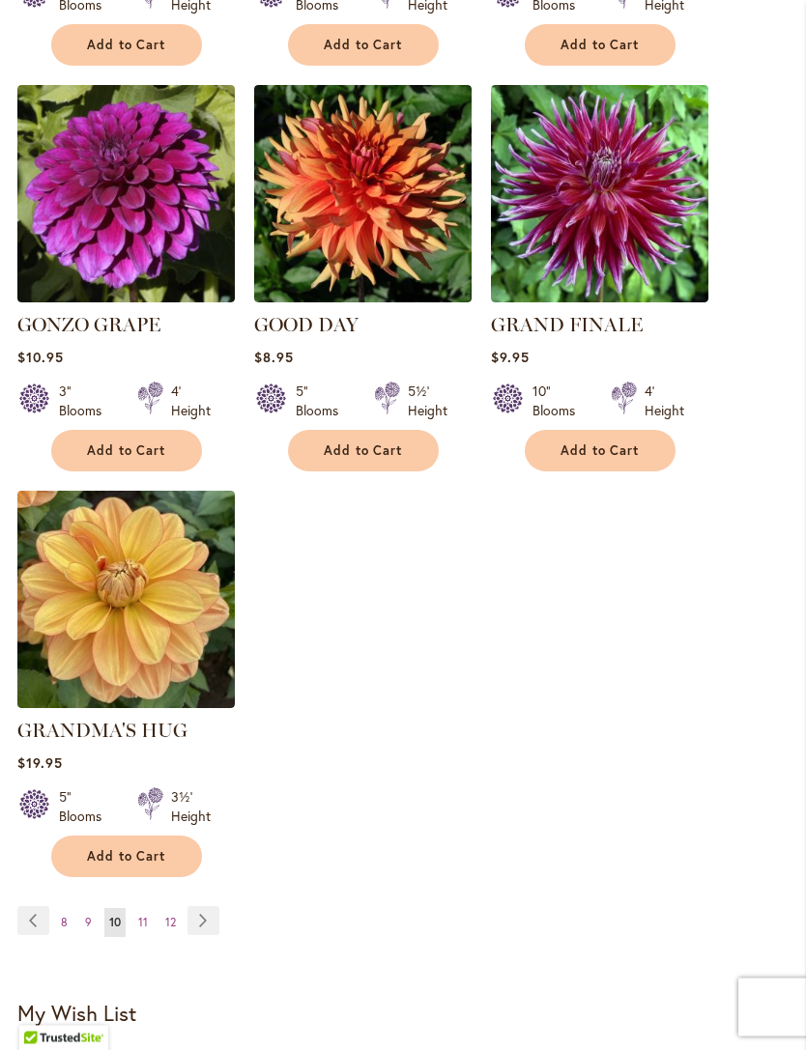
click at [214, 907] on link "Page Next" at bounding box center [203, 921] width 32 height 29
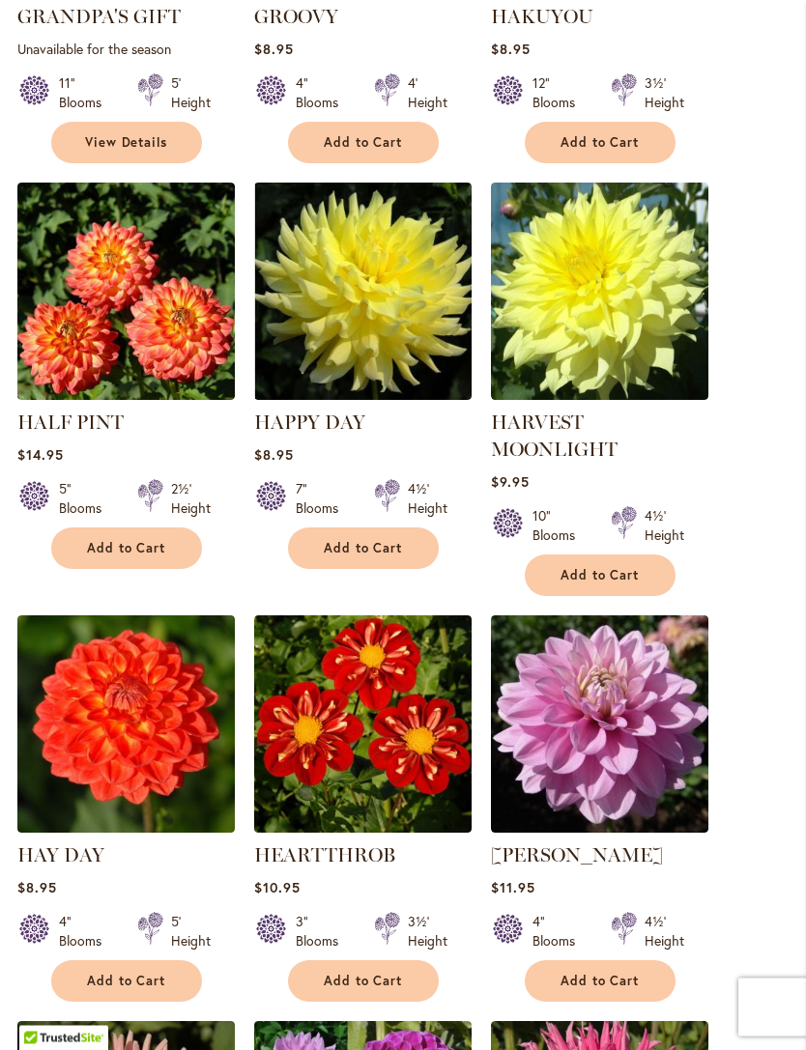
scroll to position [1032, 0]
click at [622, 582] on span "Add to Cart" at bounding box center [599, 575] width 79 height 16
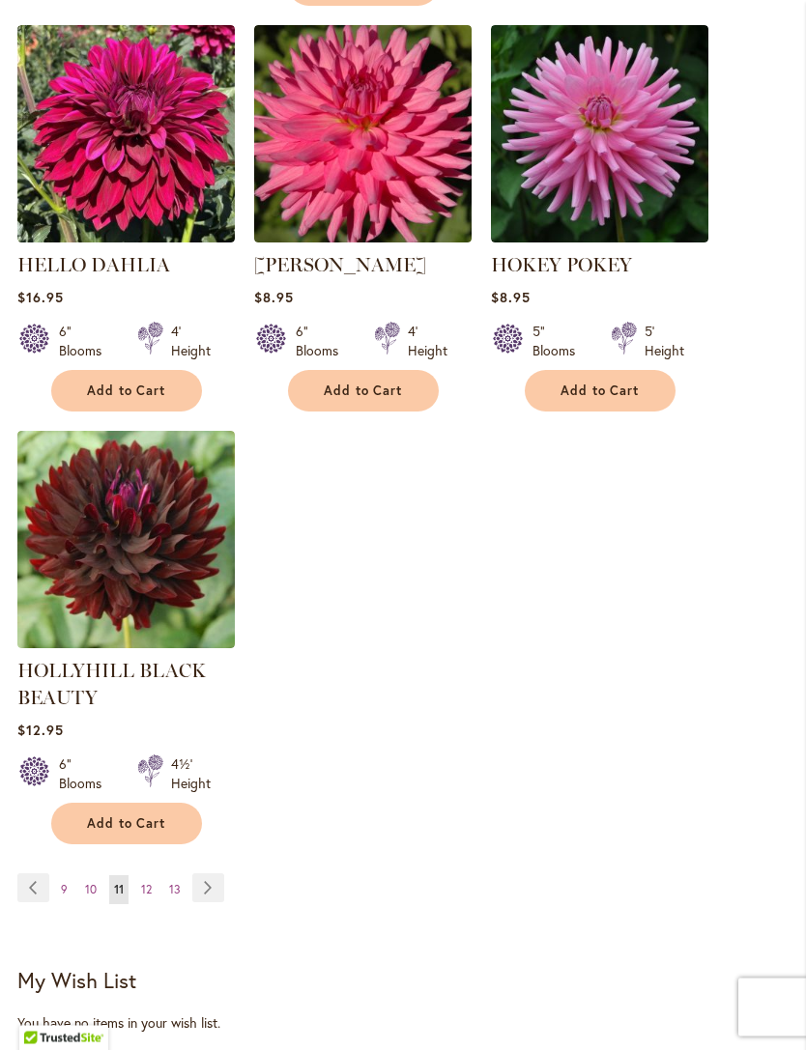
scroll to position [2533, 0]
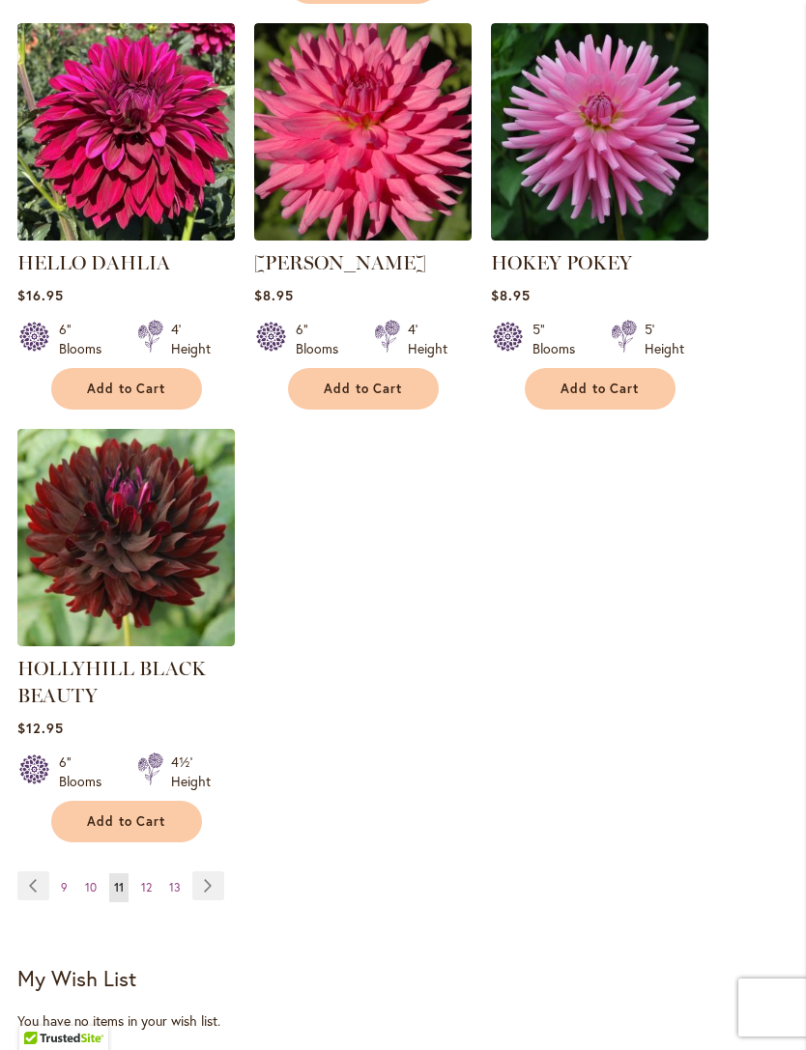
click at [138, 817] on span "Add to Cart" at bounding box center [126, 821] width 79 height 16
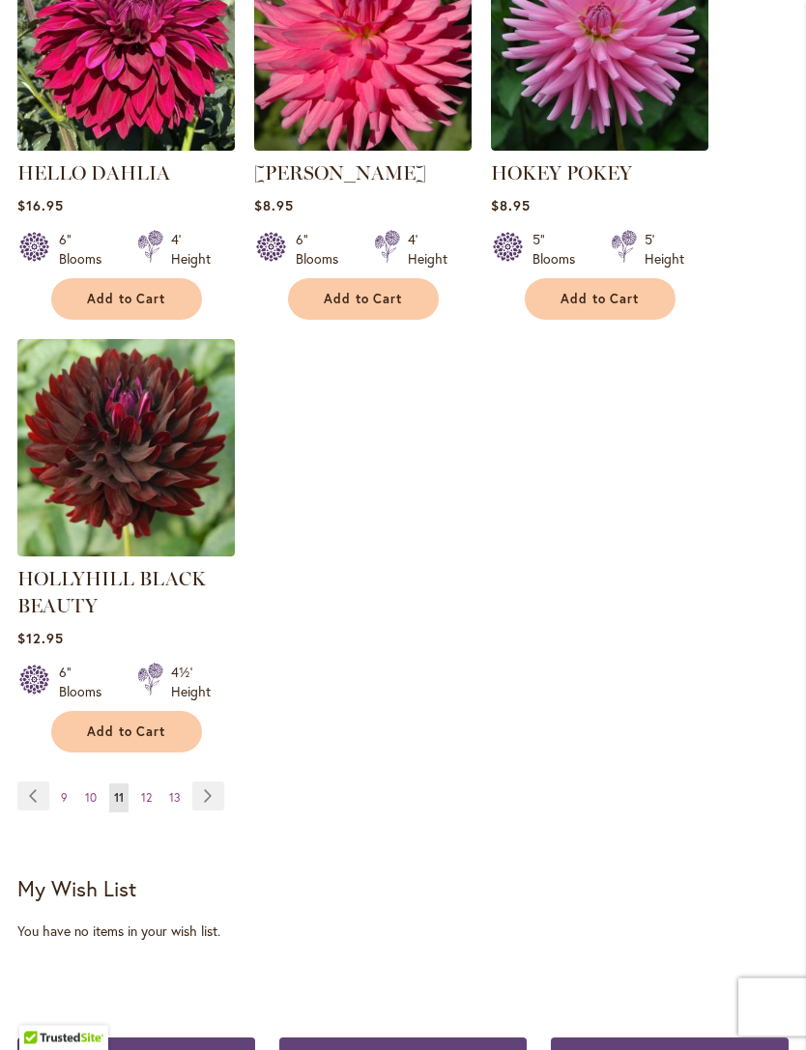
scroll to position [2623, 0]
click at [209, 788] on link "Page Next" at bounding box center [208, 795] width 32 height 29
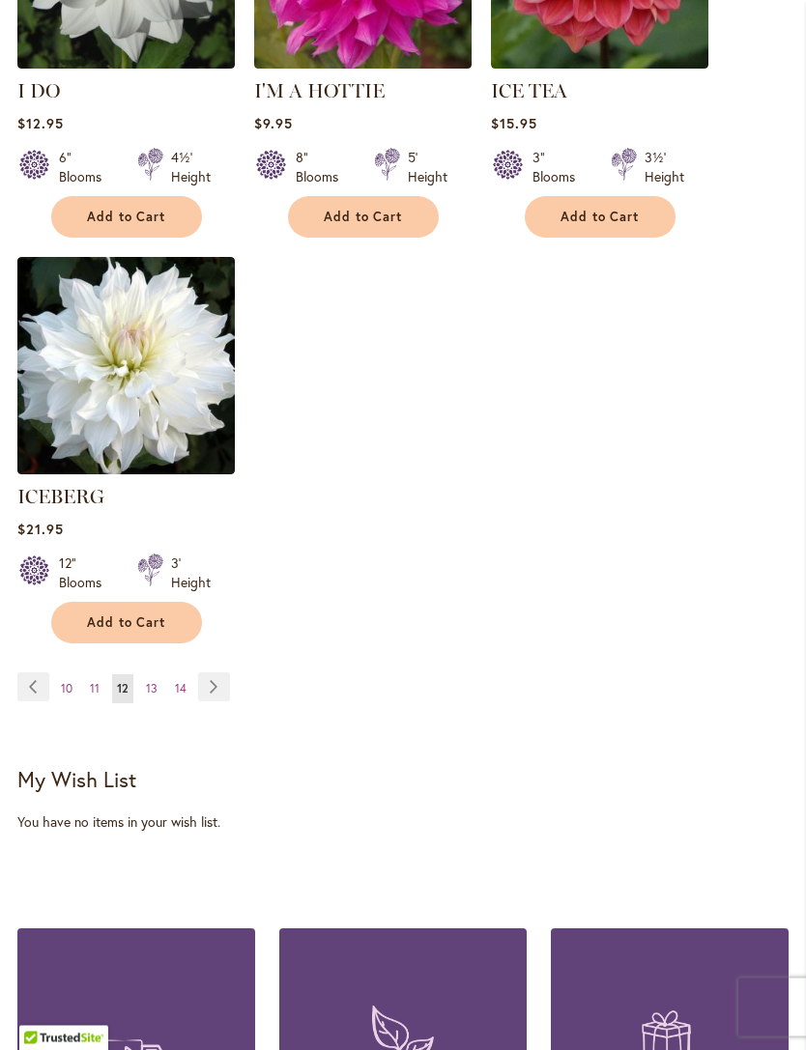
scroll to position [2610, 0]
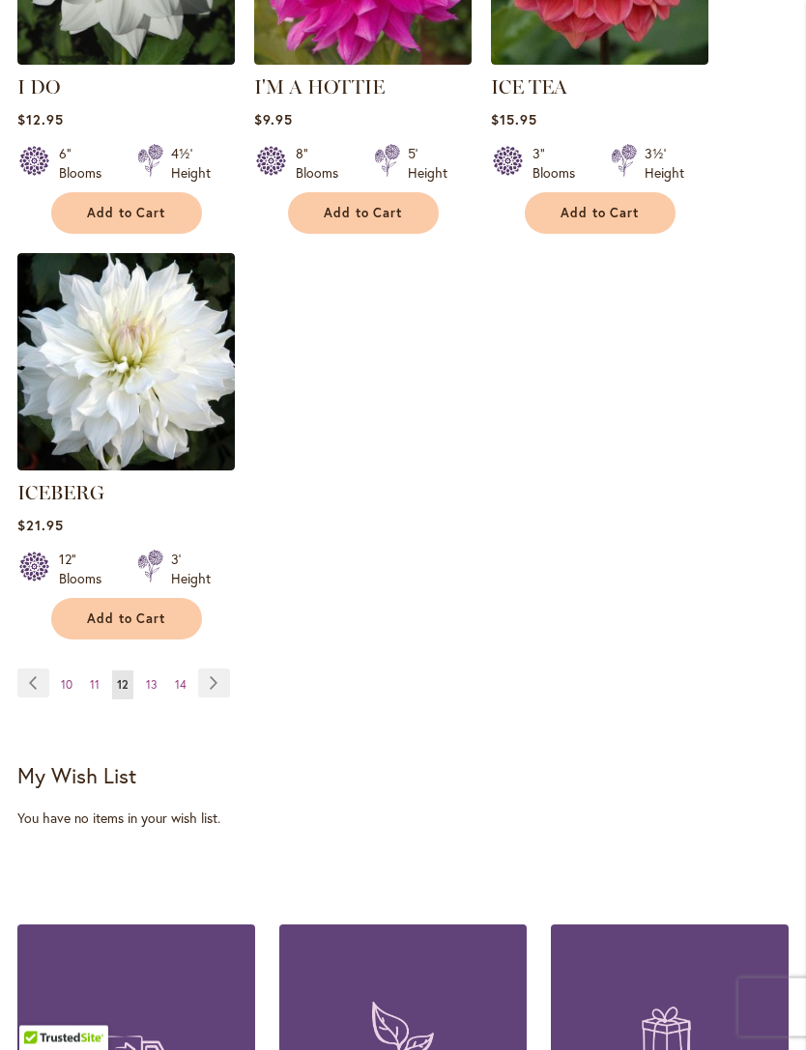
click at [218, 669] on link "Page Next" at bounding box center [214, 683] width 32 height 29
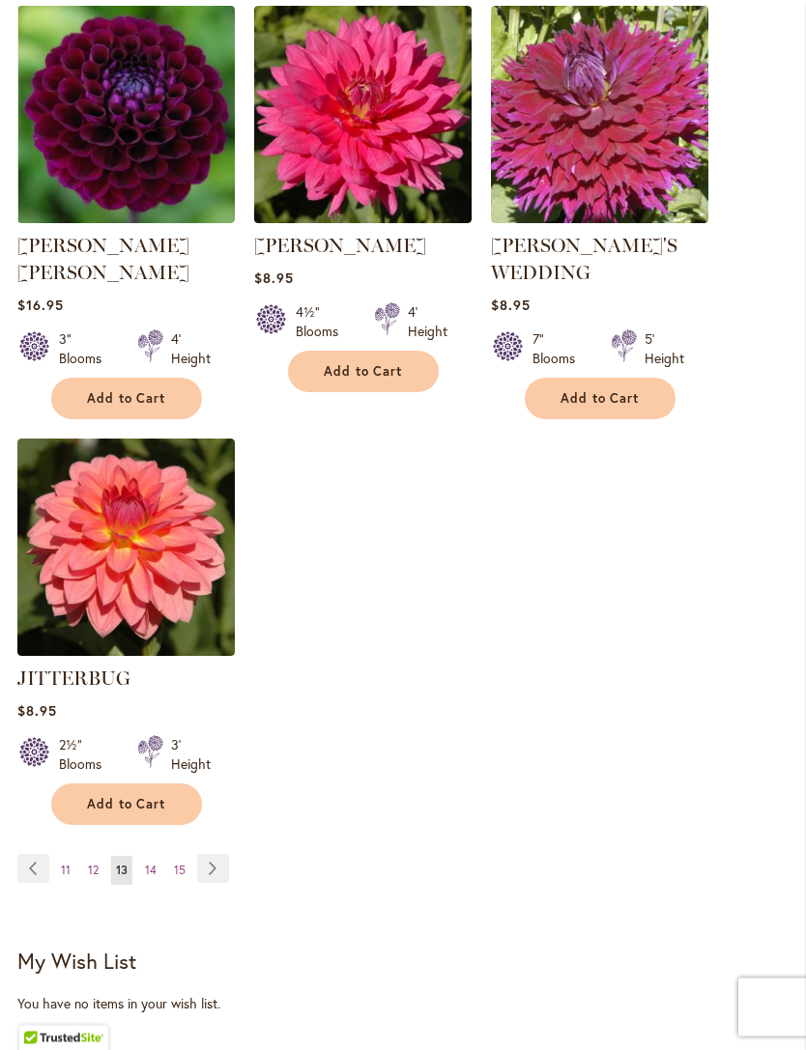
scroll to position [2472, 0]
click at [213, 854] on link "Page Next" at bounding box center [213, 868] width 32 height 29
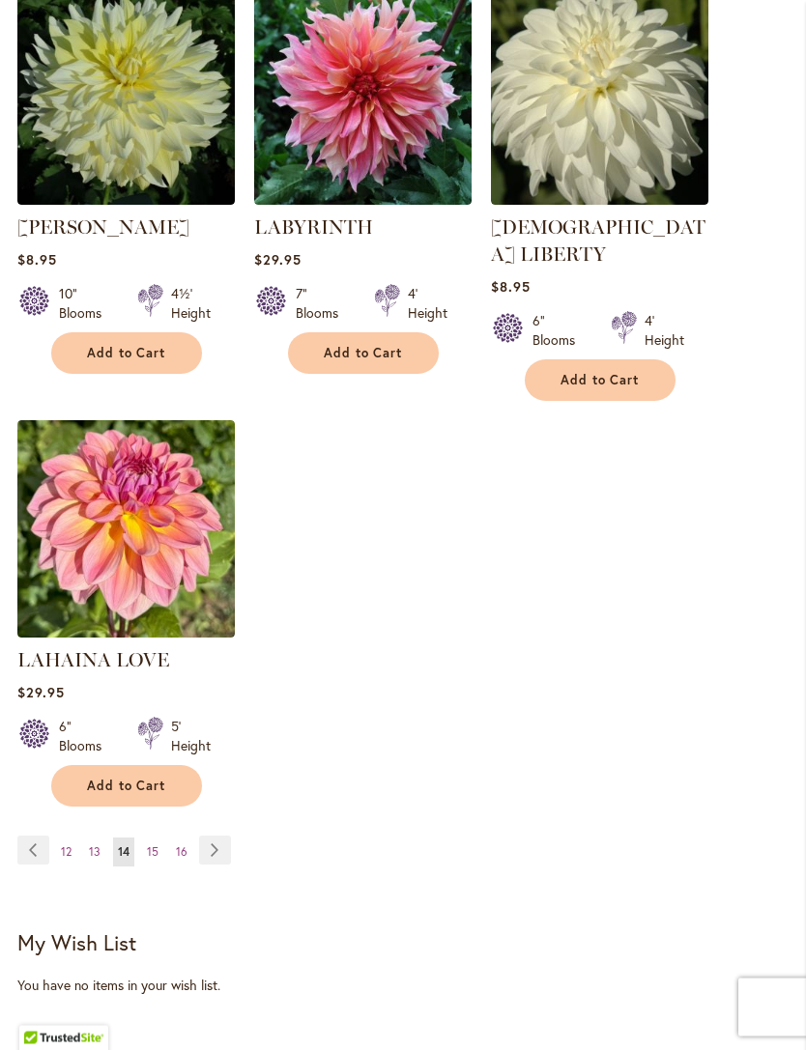
scroll to position [2444, 0]
click at [221, 836] on link "Page Next" at bounding box center [215, 850] width 32 height 29
